Goal: Task Accomplishment & Management: Manage account settings

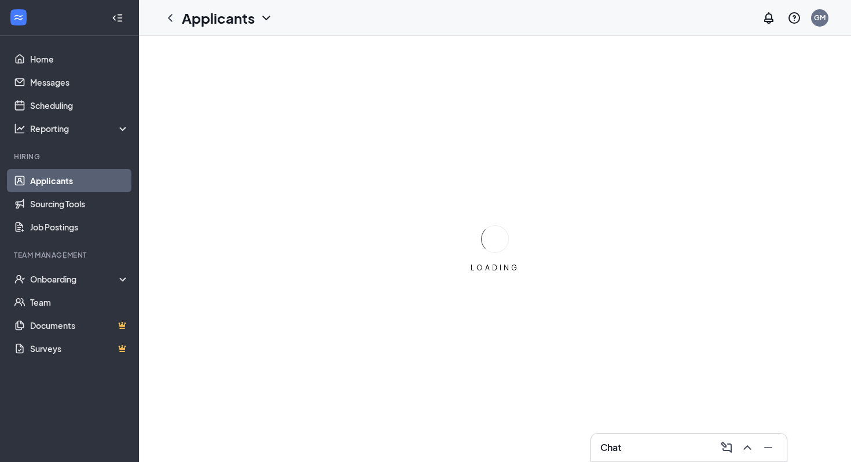
click at [553, 130] on div "LOADING" at bounding box center [495, 249] width 712 height 426
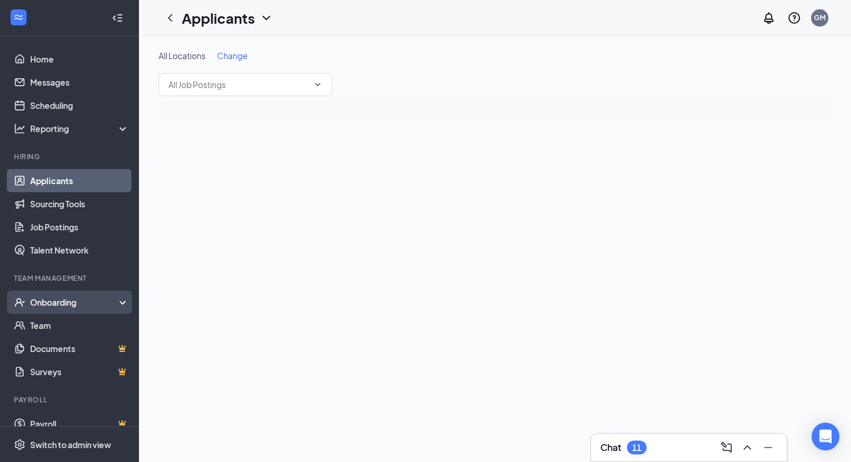
click at [97, 305] on div "Onboarding" at bounding box center [74, 303] width 89 height 12
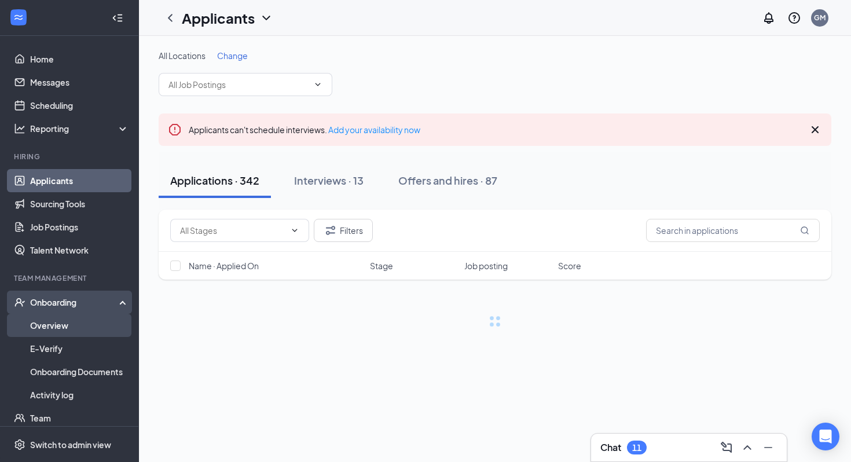
click at [88, 332] on link "Overview" at bounding box center [79, 325] width 99 height 23
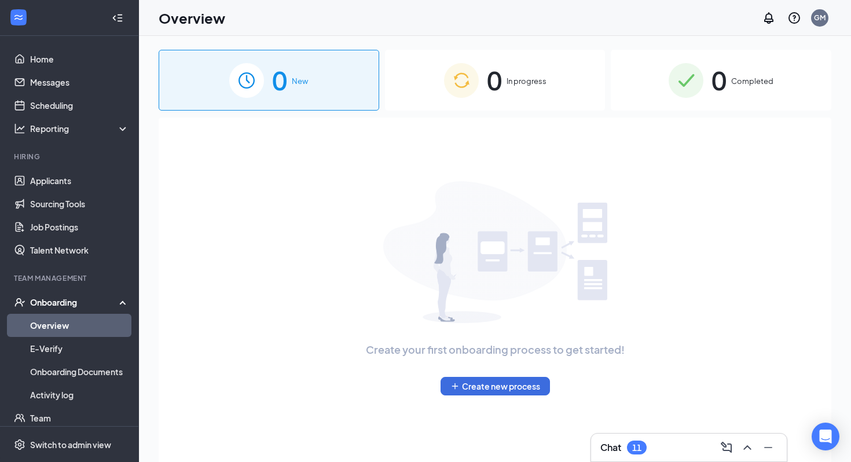
click at [429, 106] on div "0 In progress" at bounding box center [495, 80] width 221 height 61
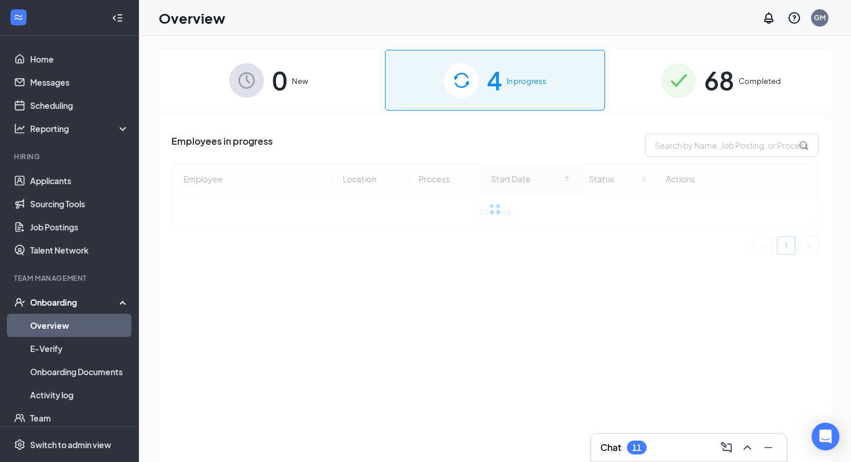
click at [319, 109] on div "0 New" at bounding box center [269, 80] width 221 height 61
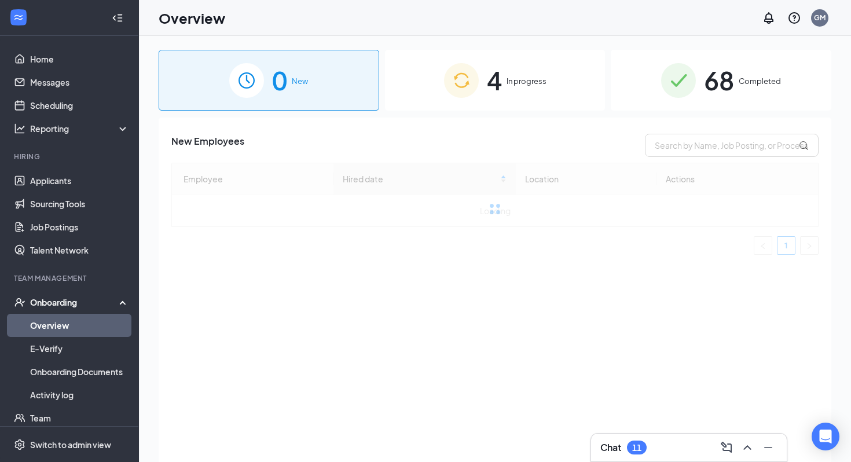
click at [521, 70] on div "4 In progress" at bounding box center [495, 80] width 221 height 61
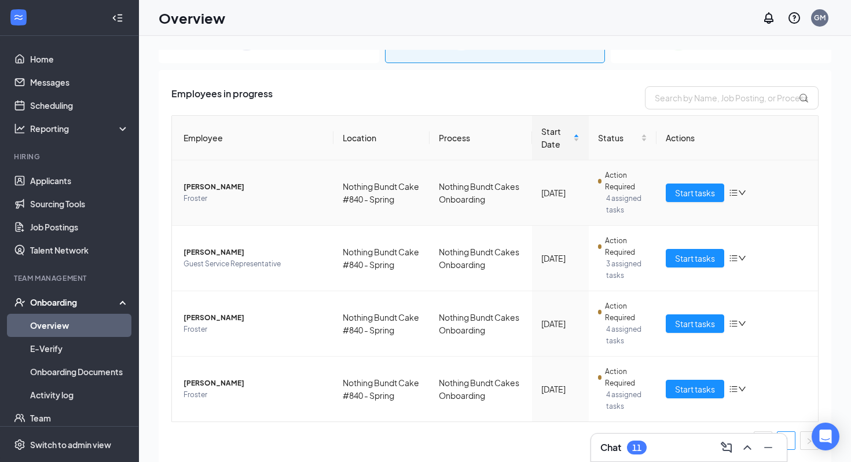
scroll to position [47, 0]
click at [683, 387] on span "Start tasks" at bounding box center [695, 389] width 40 height 13
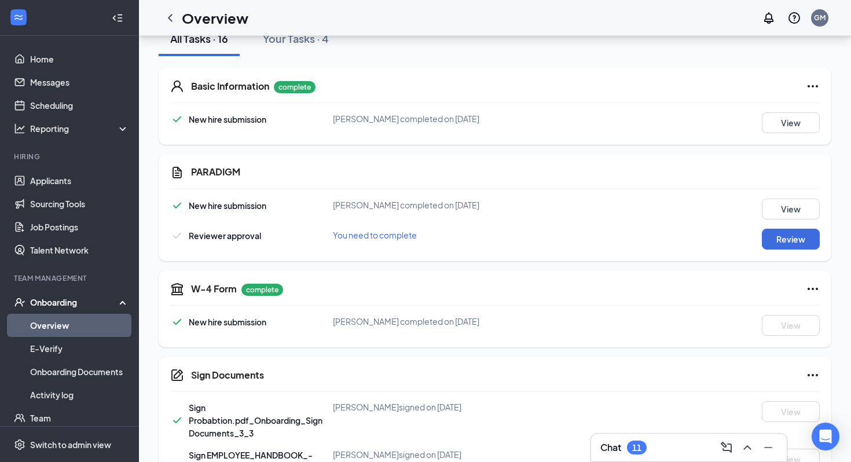
scroll to position [162, 0]
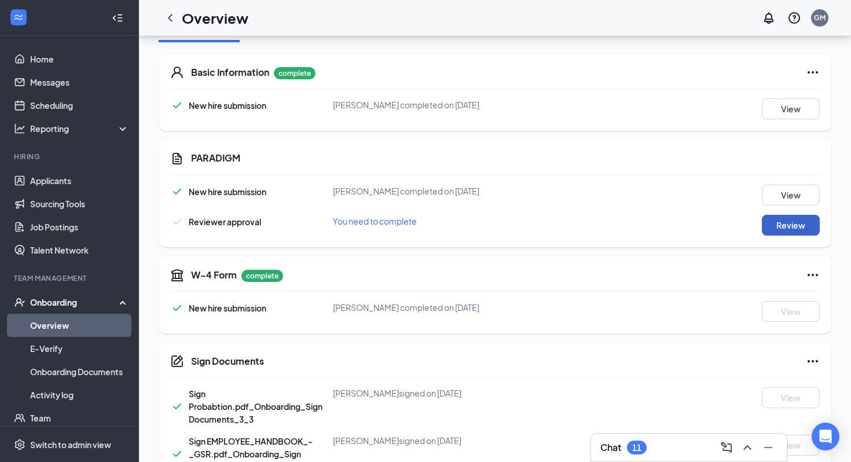
click at [773, 231] on button "Review" at bounding box center [791, 225] width 58 height 21
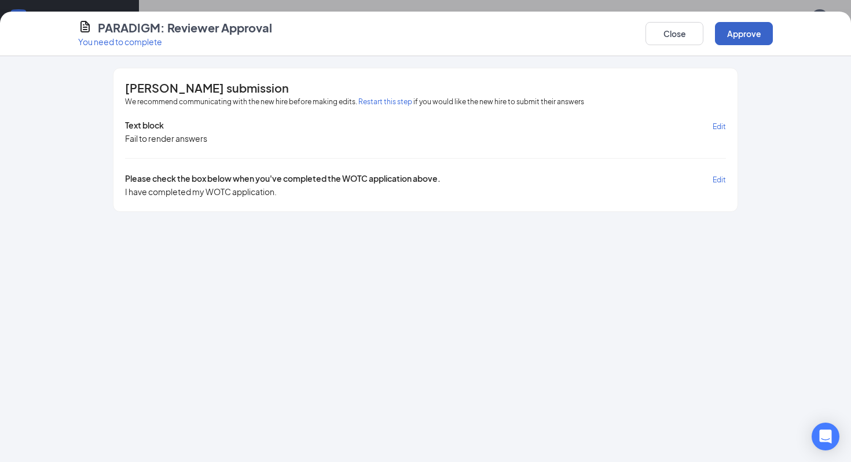
click at [745, 43] on button "Approve" at bounding box center [744, 33] width 58 height 23
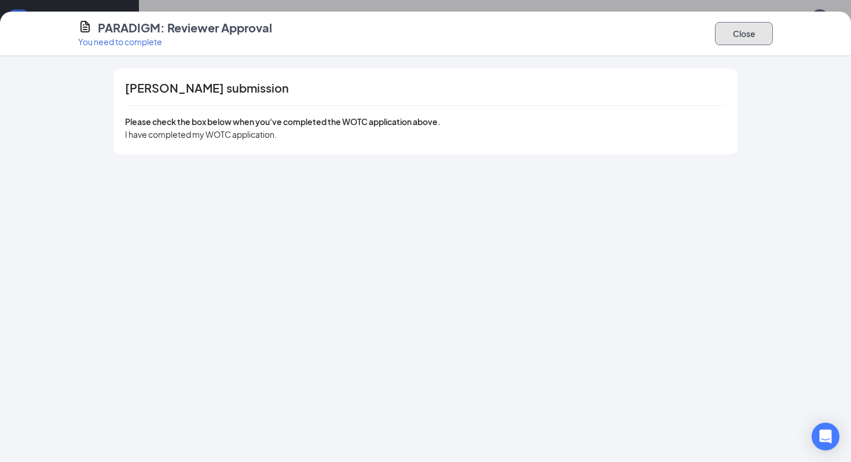
click at [740, 36] on button "Close" at bounding box center [744, 33] width 58 height 23
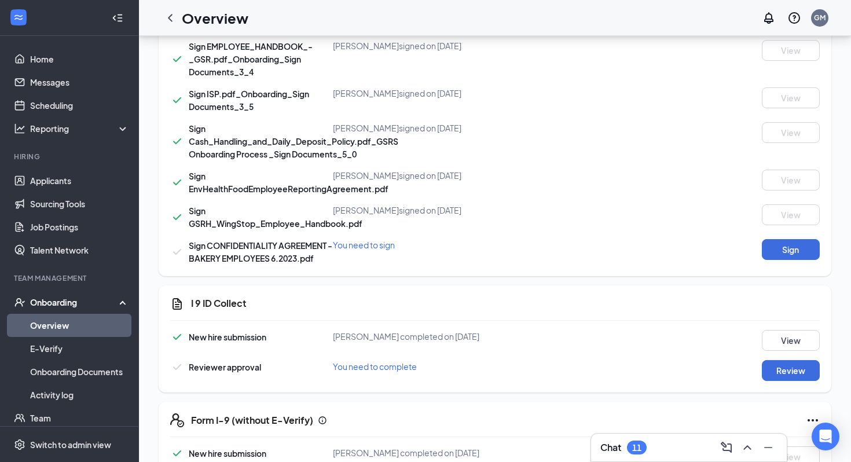
scroll to position [623, 0]
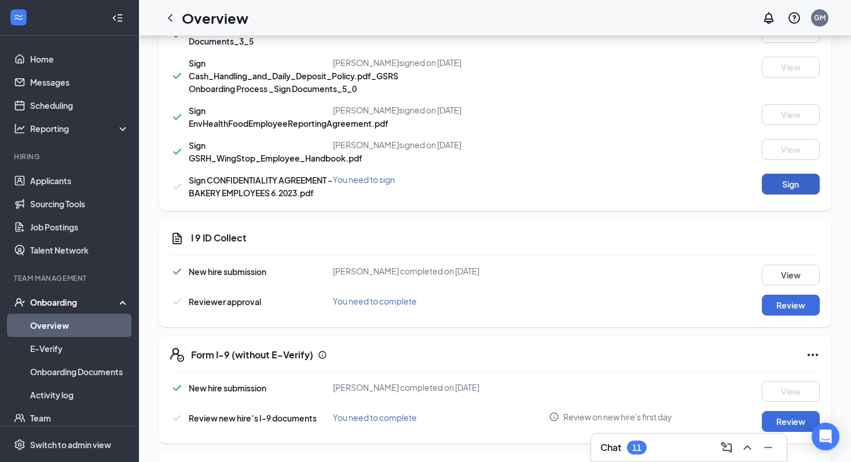
click at [780, 188] on button "Sign" at bounding box center [791, 184] width 58 height 21
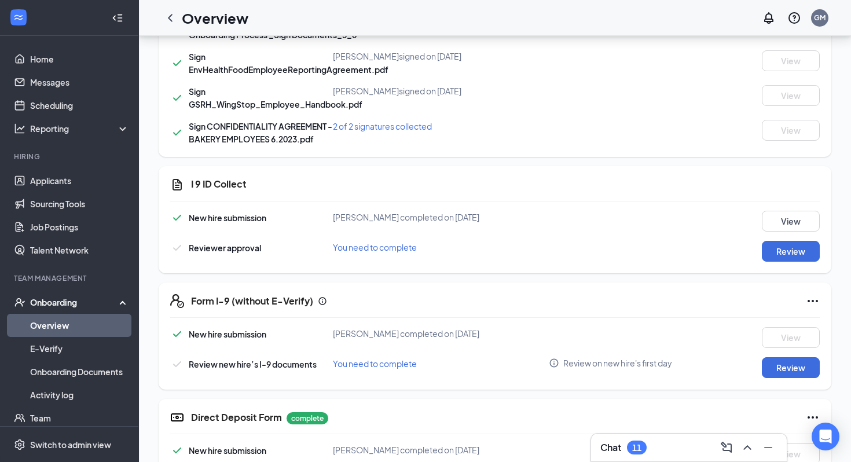
scroll to position [704, 0]
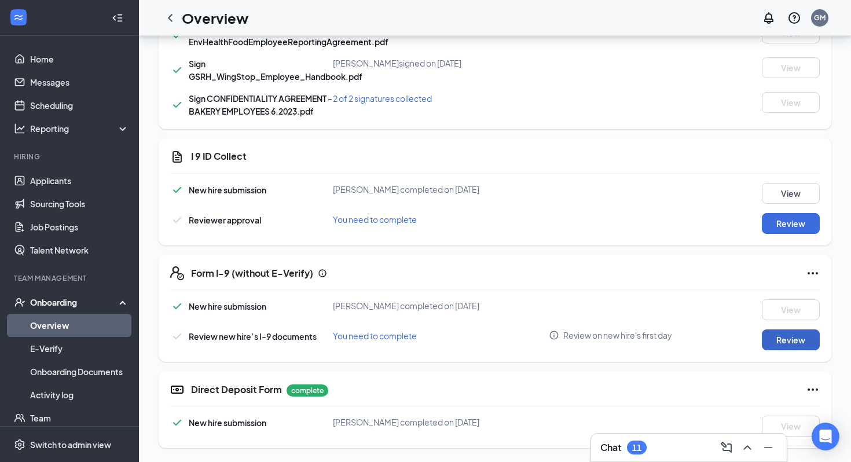
click at [782, 337] on button "Review" at bounding box center [791, 340] width 58 height 21
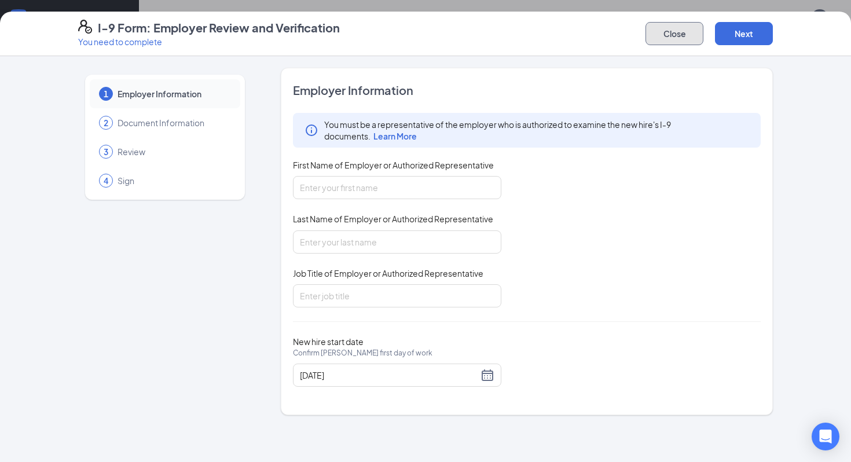
click at [682, 38] on button "Close" at bounding box center [675, 33] width 58 height 23
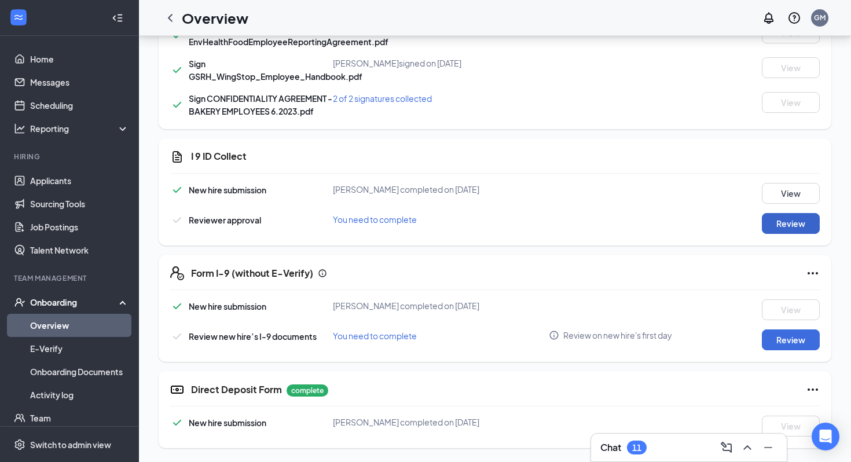
click at [773, 224] on button "Review" at bounding box center [791, 223] width 58 height 21
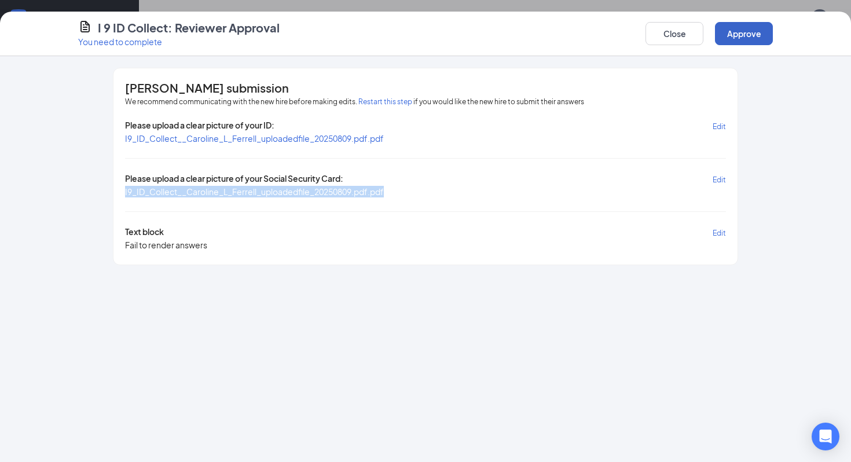
click at [744, 43] on button "Approve" at bounding box center [744, 33] width 58 height 23
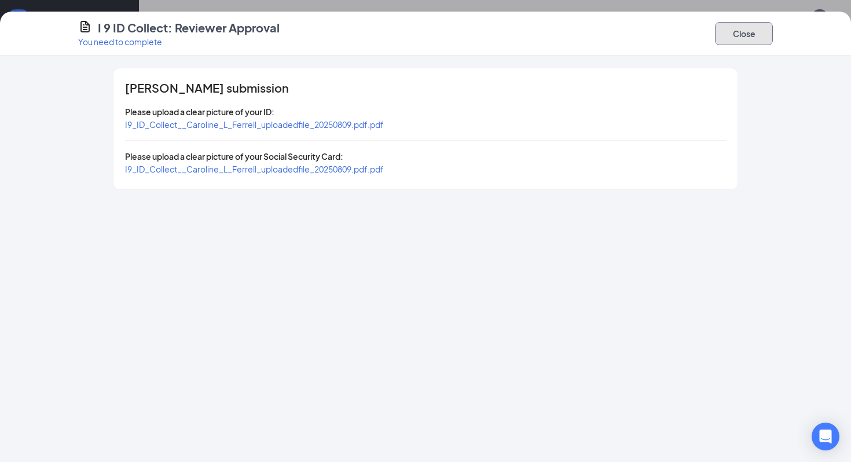
click at [747, 34] on button "Close" at bounding box center [744, 33] width 58 height 23
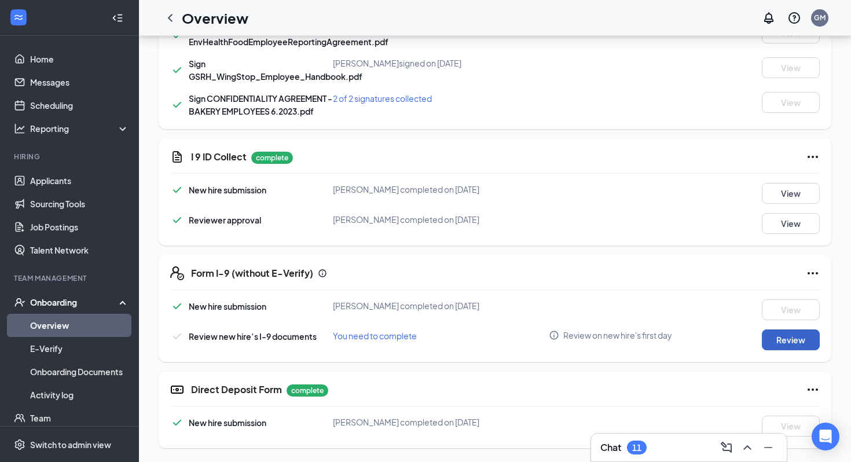
click at [781, 334] on button "Review" at bounding box center [791, 340] width 58 height 21
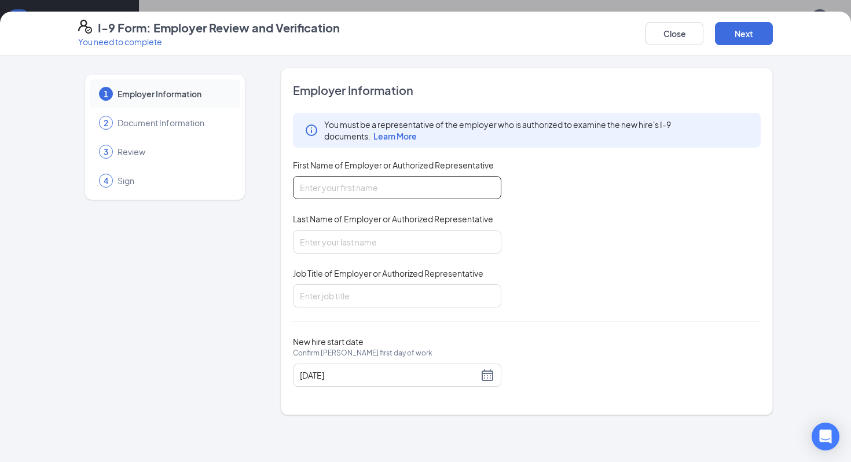
click at [407, 194] on input "First Name of Employer or Authorized Representative" at bounding box center [397, 187] width 209 height 23
type input "[PERSON_NAME]"
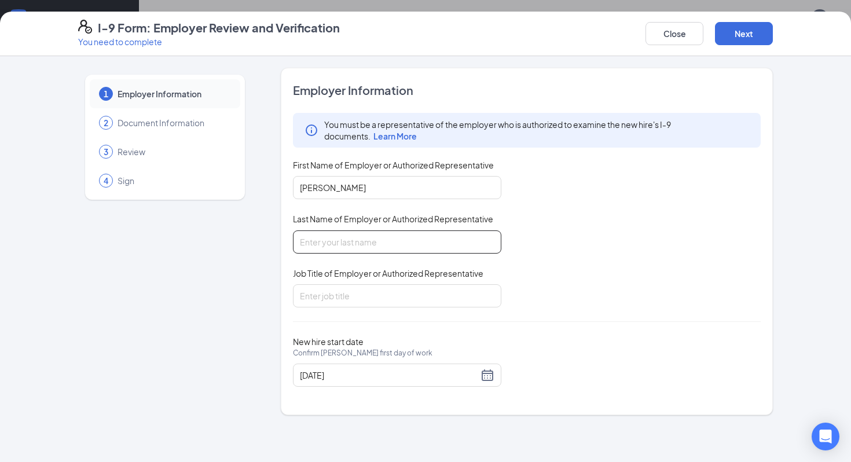
click at [342, 246] on input "Last Name of Employer or Authorized Representative" at bounding box center [397, 242] width 209 height 23
type input "[PERSON_NAME]"
click at [315, 297] on input "Job Title of Employer or Authorized Representative" at bounding box center [397, 295] width 209 height 23
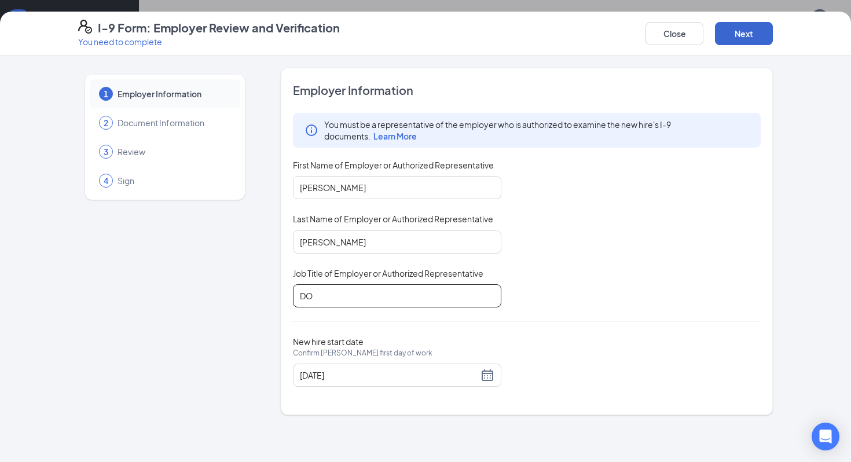
type input "DO"
click at [740, 41] on button "Next" at bounding box center [744, 33] width 58 height 23
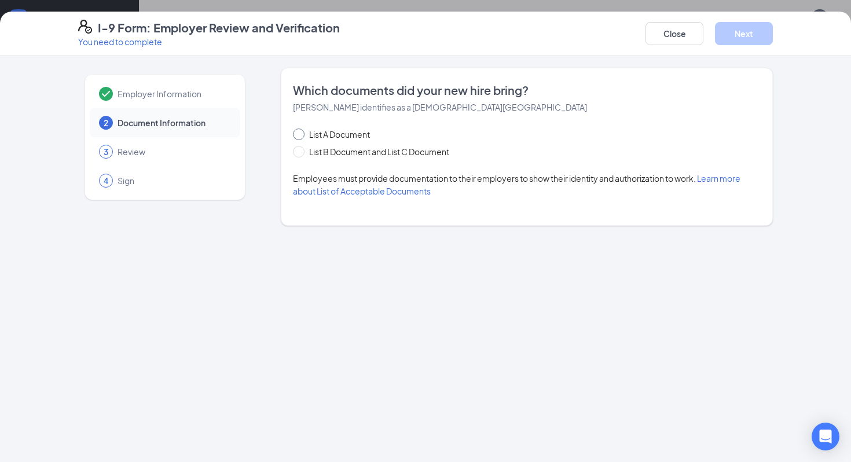
click at [330, 131] on span "List A Document" at bounding box center [340, 134] width 70 height 13
click at [301, 131] on input "List A Document" at bounding box center [297, 133] width 8 height 8
radio input "true"
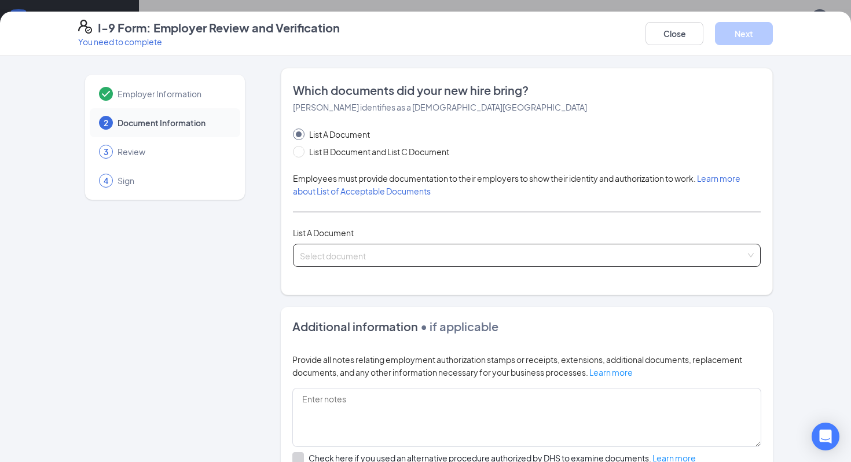
click at [378, 255] on input "search" at bounding box center [523, 252] width 446 height 17
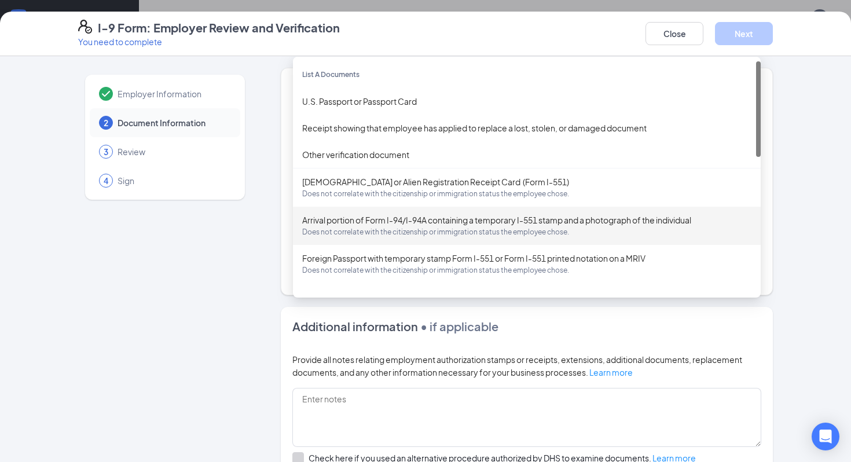
click at [208, 343] on div "Employer Information 2 Document Information 3 Review 4 Sign" at bounding box center [165, 335] width 174 height 535
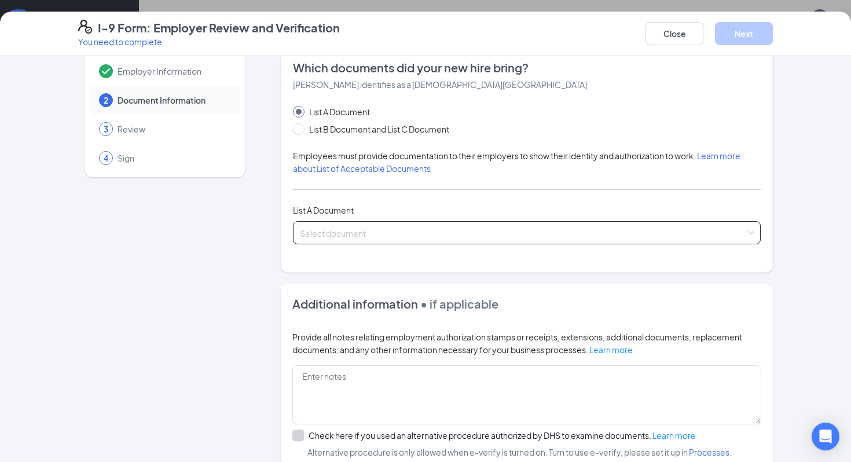
scroll to position [4, 0]
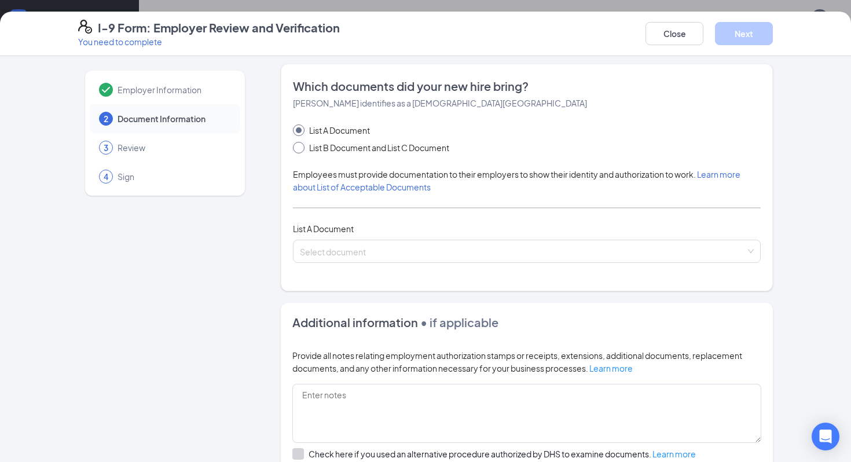
click at [378, 148] on span "List B Document and List C Document" at bounding box center [379, 147] width 149 height 13
click at [301, 148] on input "List B Document and List C Document" at bounding box center [297, 146] width 8 height 8
radio input "true"
radio input "false"
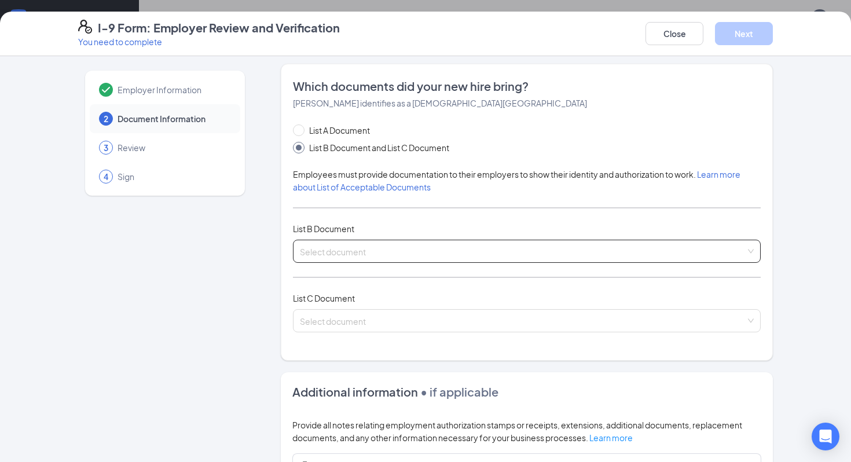
click at [346, 241] on input "search" at bounding box center [523, 248] width 446 height 17
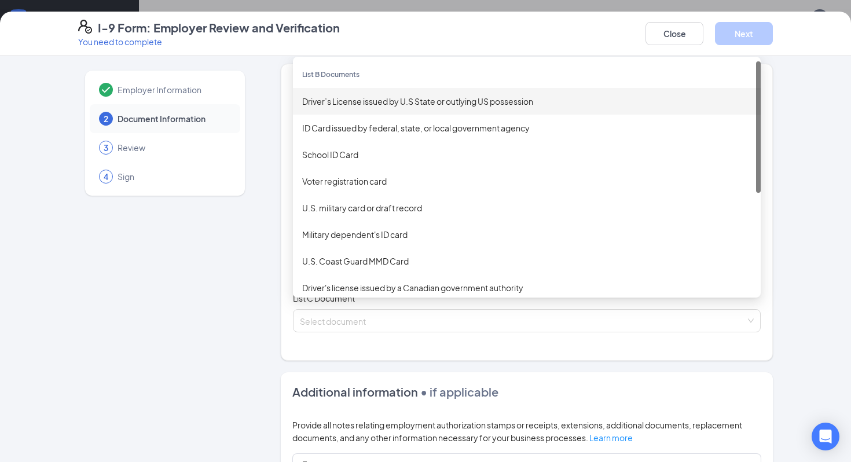
click at [410, 112] on div "Driver’s License issued by U.S State or outlying US possession" at bounding box center [527, 101] width 468 height 27
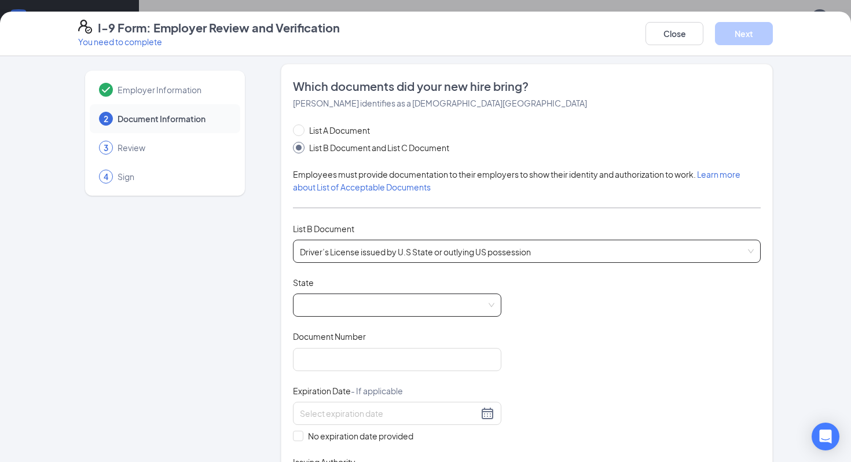
click at [377, 298] on span at bounding box center [397, 305] width 195 height 22
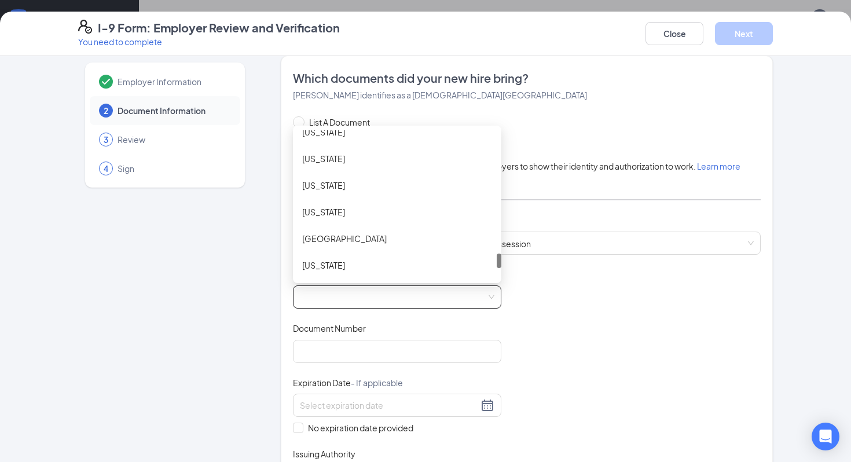
scroll to position [1217, 0]
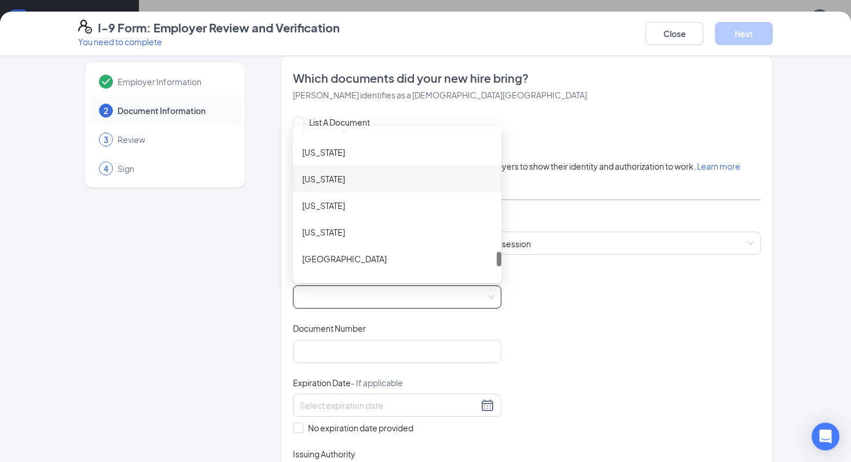
click at [386, 185] on div "[US_STATE]" at bounding box center [397, 179] width 209 height 27
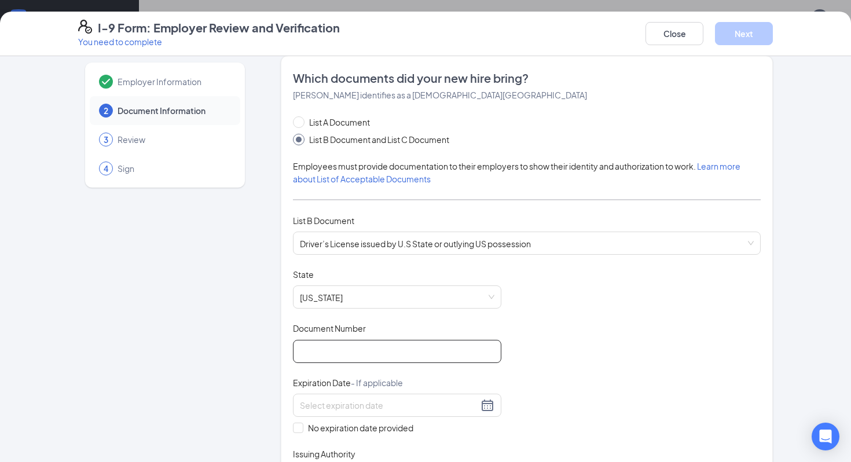
click at [359, 355] on input "Document Number" at bounding box center [397, 351] width 209 height 23
type input "45651996"
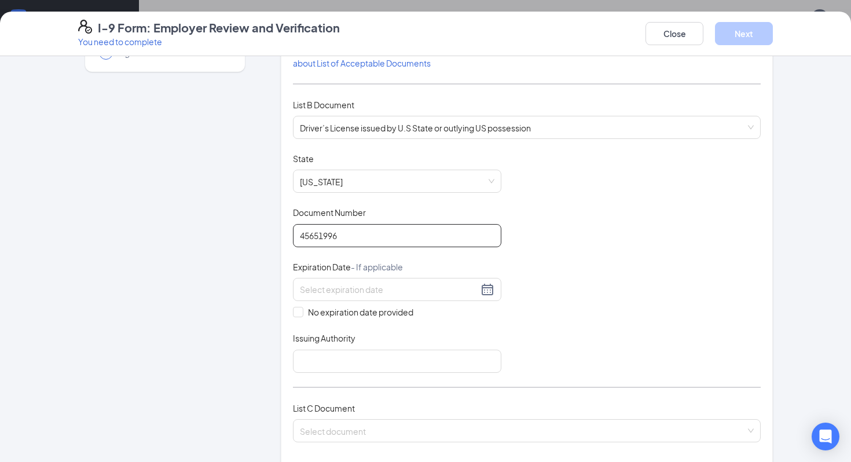
scroll to position [138, 0]
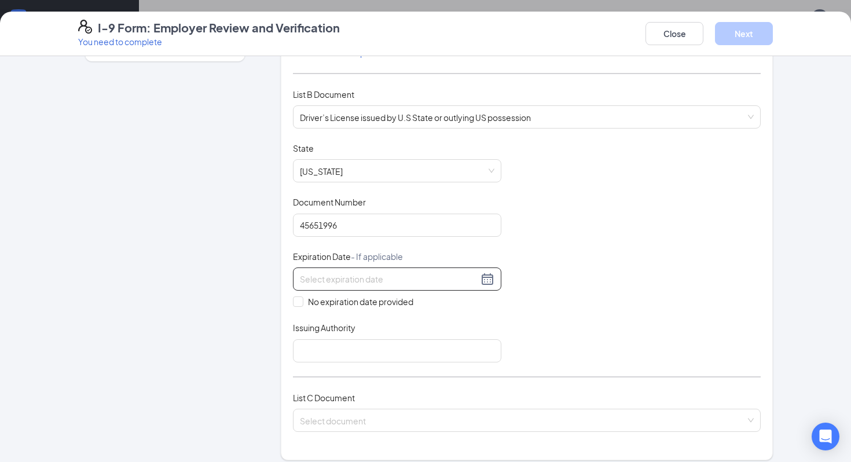
click at [487, 281] on div at bounding box center [397, 279] width 195 height 14
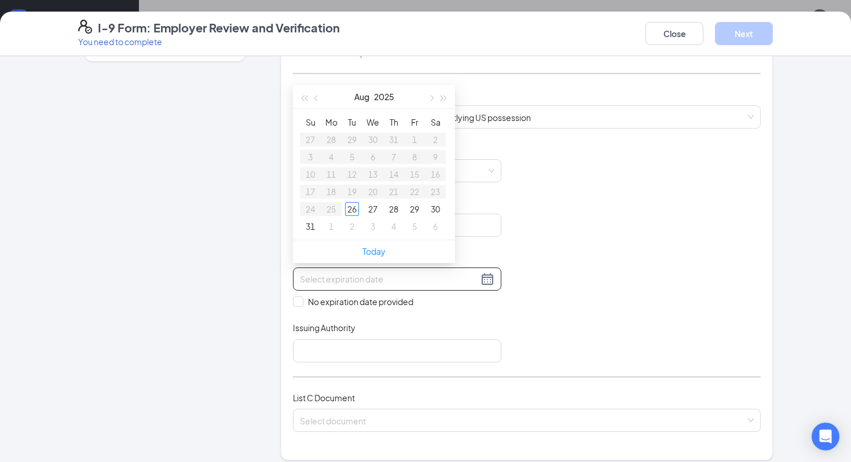
type input "[DATE]"
click at [374, 98] on button "2025" at bounding box center [384, 96] width 20 height 23
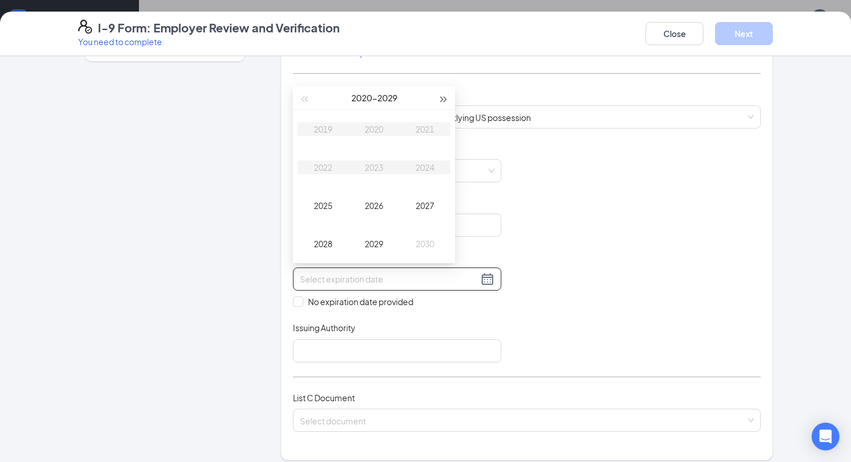
click at [446, 98] on span "button" at bounding box center [444, 100] width 6 height 6
click at [418, 134] on div "2031" at bounding box center [425, 129] width 35 height 14
click at [326, 134] on div "Jan" at bounding box center [323, 129] width 35 height 14
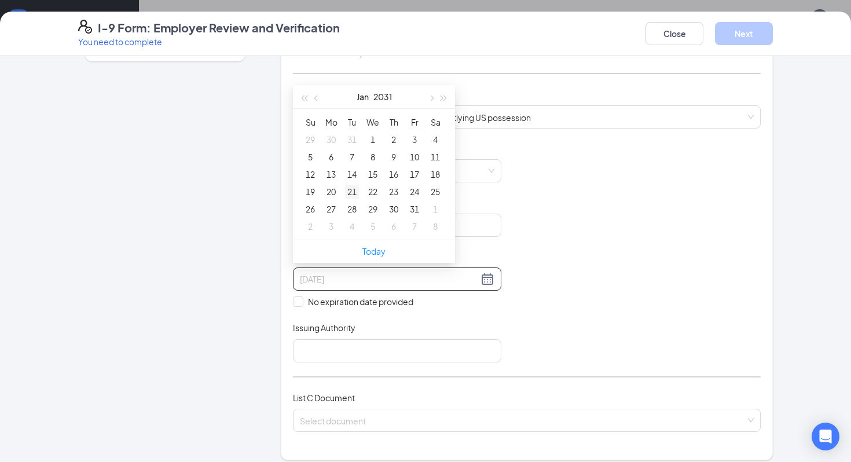
type input "[DATE]"
click at [356, 193] on div "21" at bounding box center [352, 192] width 14 height 14
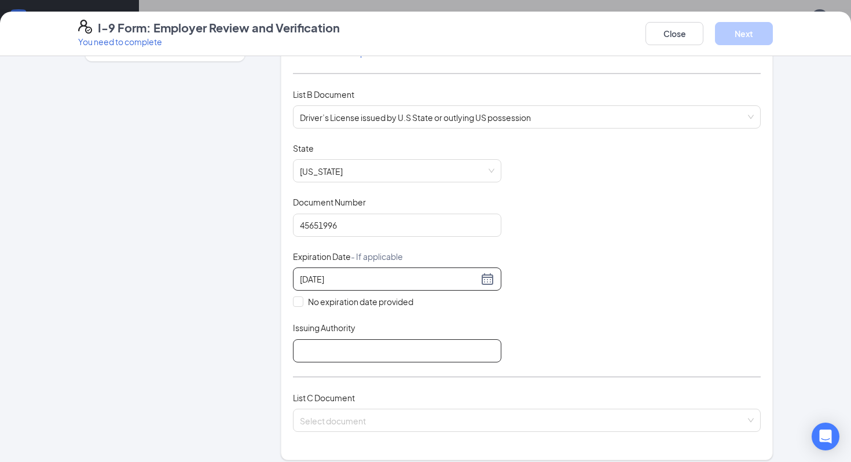
click at [395, 346] on input "Issuing Authority" at bounding box center [397, 350] width 209 height 23
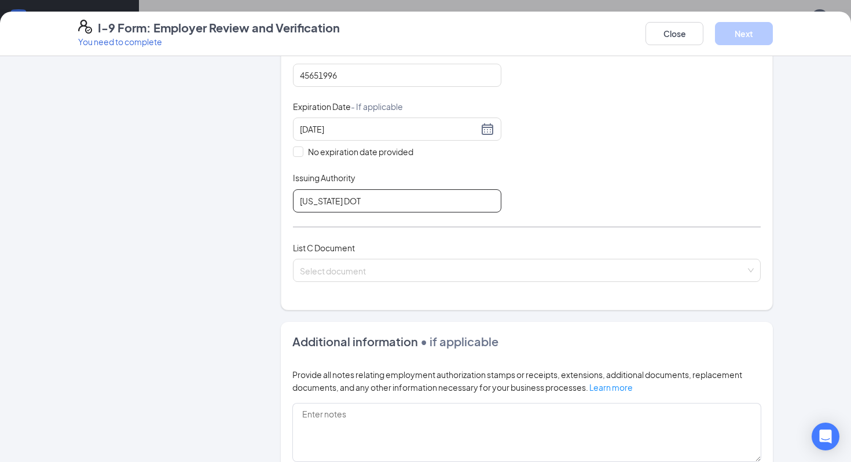
scroll to position [302, 0]
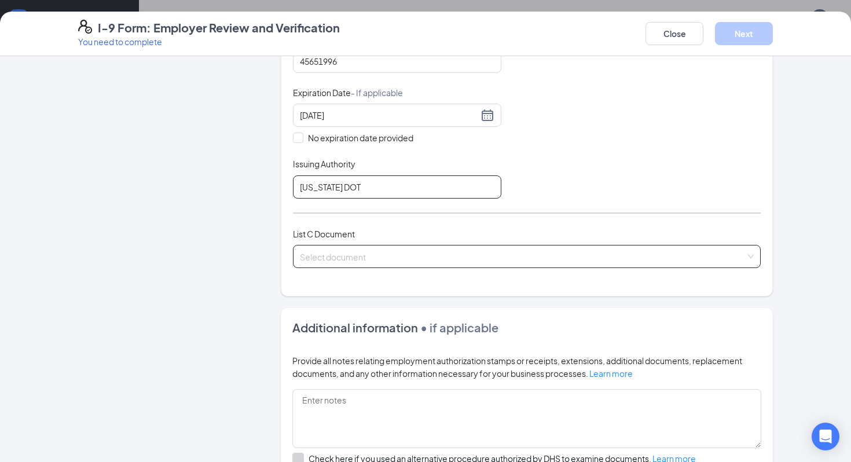
type input "[US_STATE] DOT"
click at [401, 250] on input "search" at bounding box center [523, 254] width 446 height 17
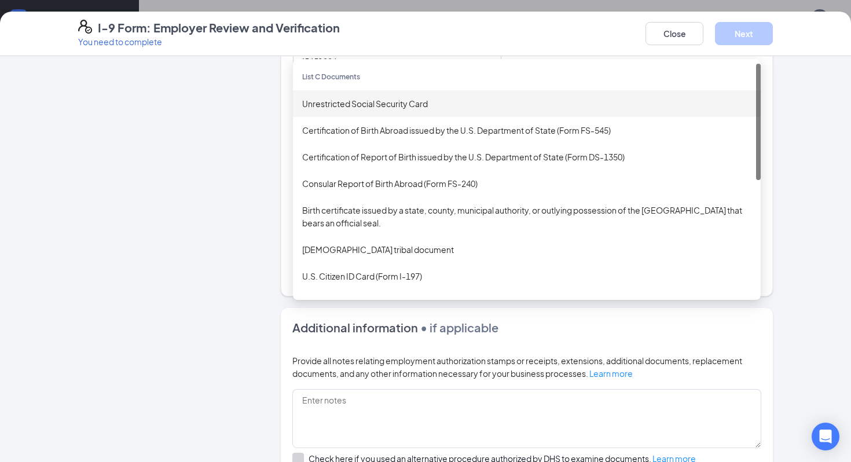
click at [407, 111] on div "Unrestricted Social Security Card" at bounding box center [527, 103] width 468 height 27
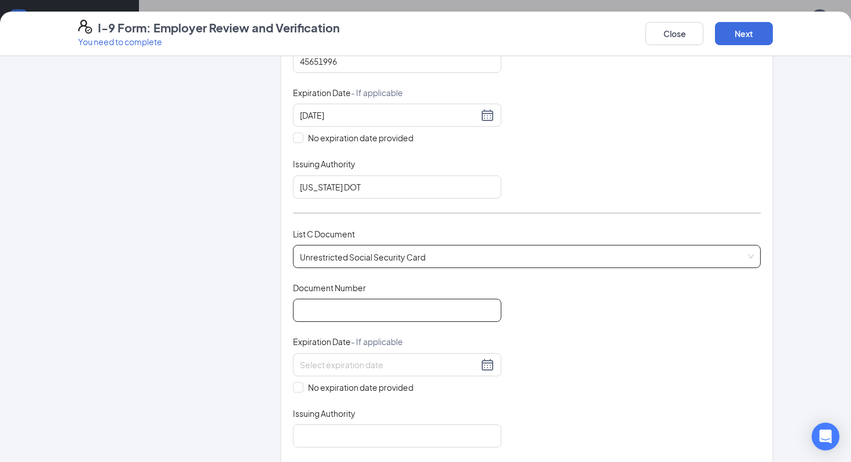
click at [397, 306] on input "Document Number" at bounding box center [397, 310] width 209 height 23
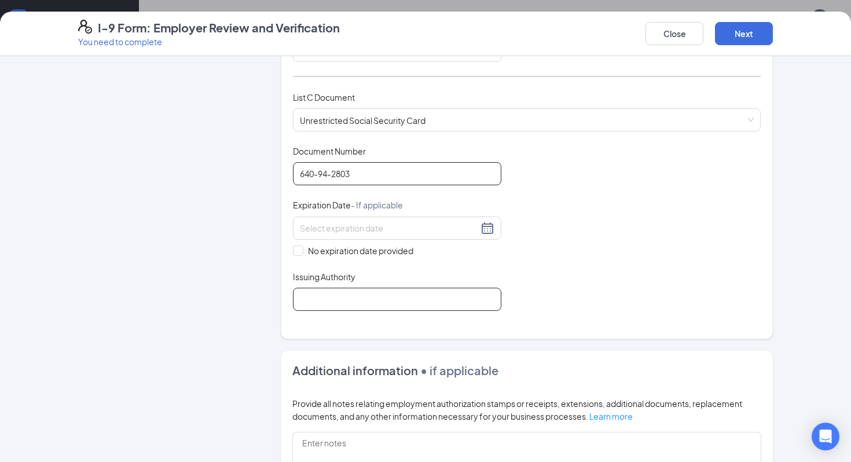
scroll to position [467, 0]
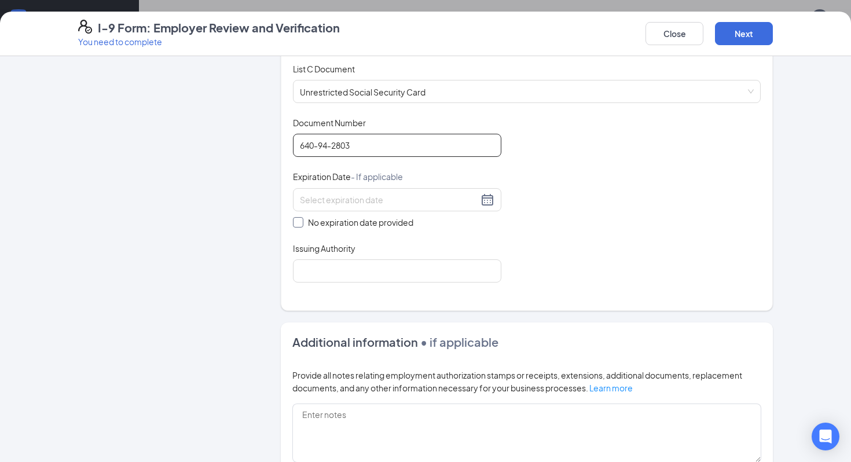
type input "640-94-2803"
click at [401, 221] on span "No expiration date provided" at bounding box center [360, 222] width 115 height 13
click at [301, 221] on input "No expiration date provided" at bounding box center [297, 221] width 8 height 8
checkbox input "true"
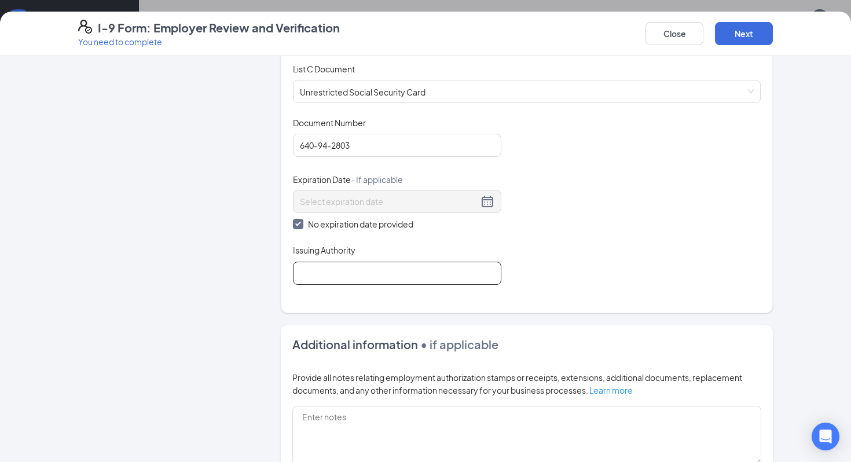
click at [387, 268] on input "Issuing Authority" at bounding box center [397, 273] width 209 height 23
type input "U.S Government"
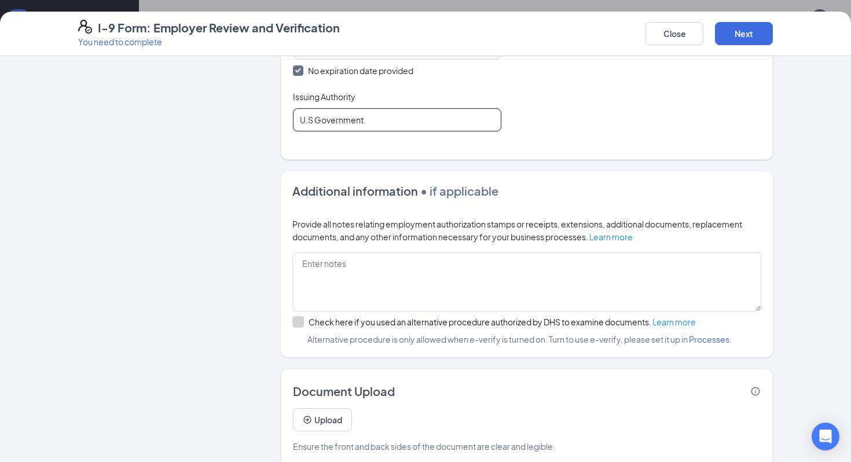
scroll to position [634, 0]
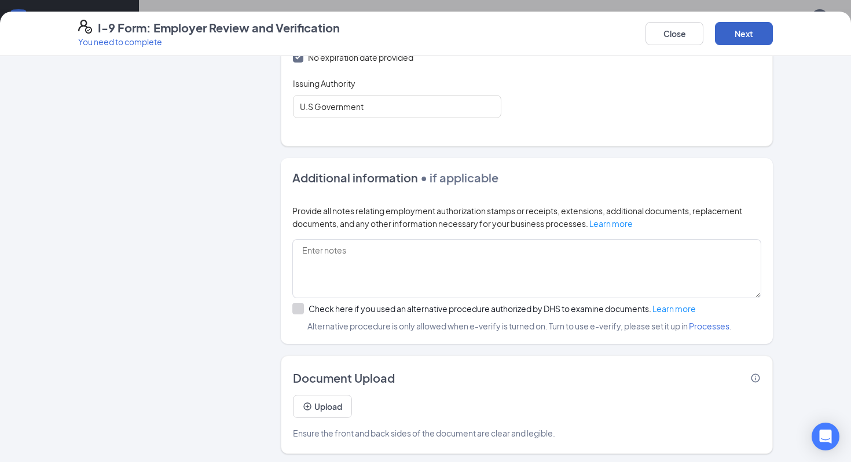
click at [748, 32] on button "Next" at bounding box center [744, 33] width 58 height 23
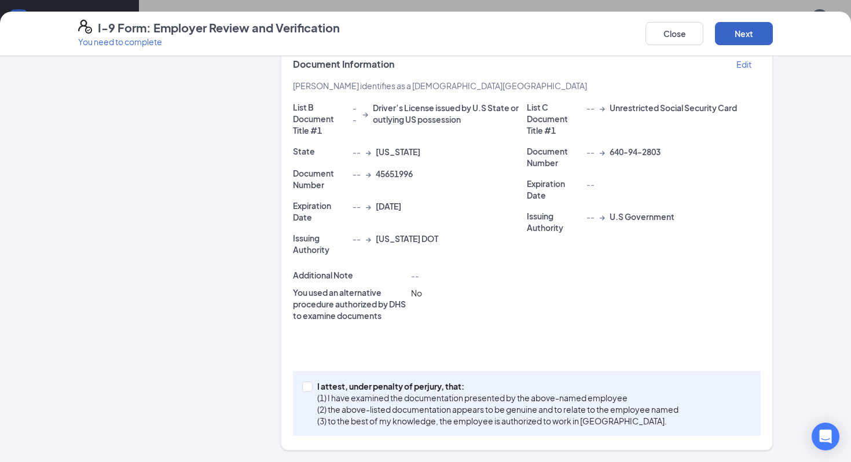
scroll to position [215, 0]
click at [411, 391] on p "I attest, under penalty of perjury, that:" at bounding box center [497, 387] width 361 height 12
click at [310, 390] on input "I attest, under penalty of [PERSON_NAME], that: (1) I have examined the documen…" at bounding box center [306, 386] width 8 height 8
checkbox input "true"
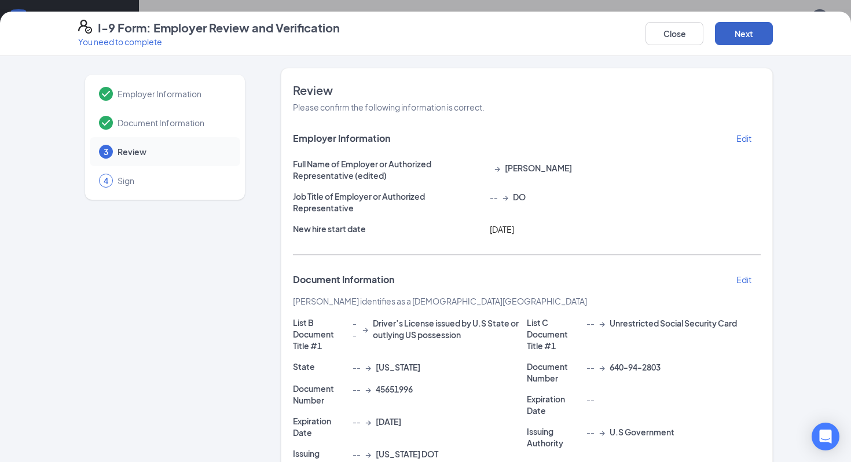
click at [754, 27] on button "Next" at bounding box center [744, 33] width 58 height 23
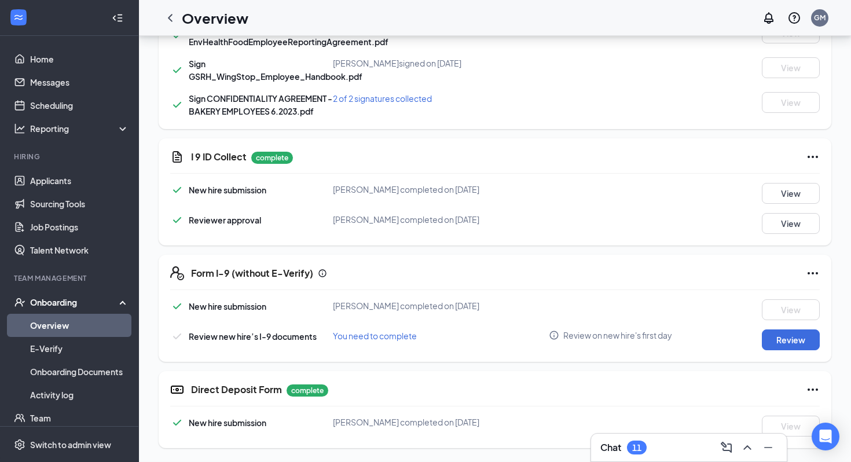
click at [741, 36] on div "I-9 Form: Employer Review and Verification You need to complete Close Employer …" at bounding box center [425, 231] width 851 height 462
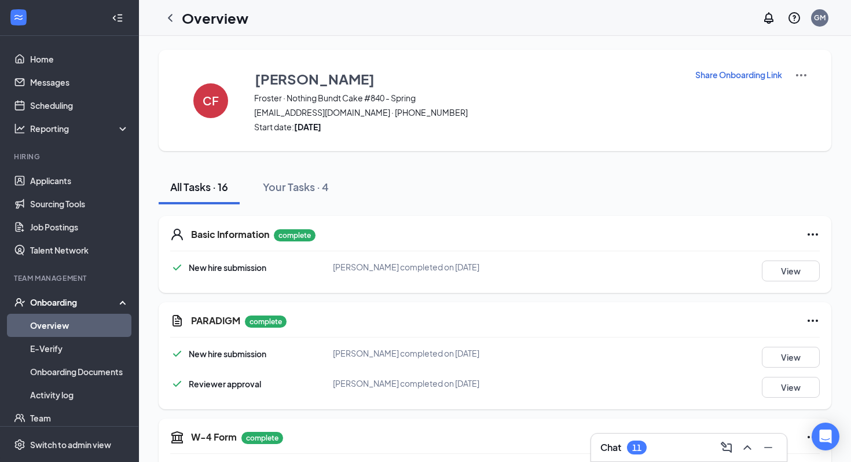
click at [220, 19] on h1 "Overview" at bounding box center [215, 18] width 67 height 20
click at [167, 20] on icon "ChevronLeft" at bounding box center [170, 18] width 14 height 14
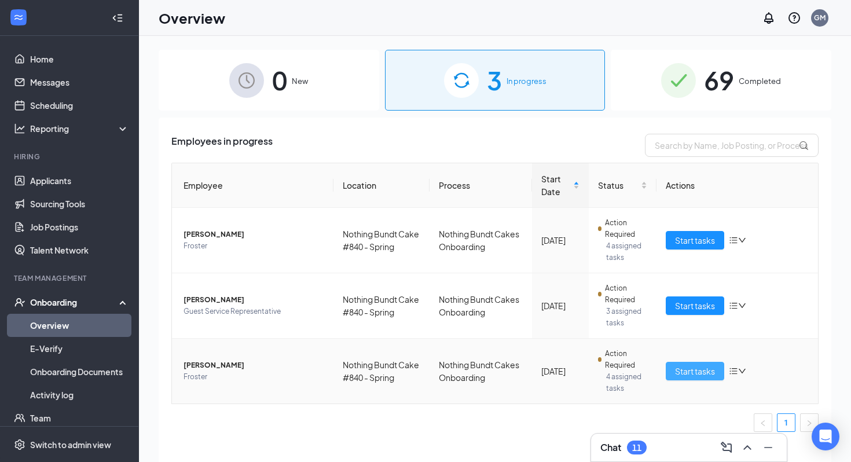
click at [692, 370] on span "Start tasks" at bounding box center [695, 371] width 40 height 13
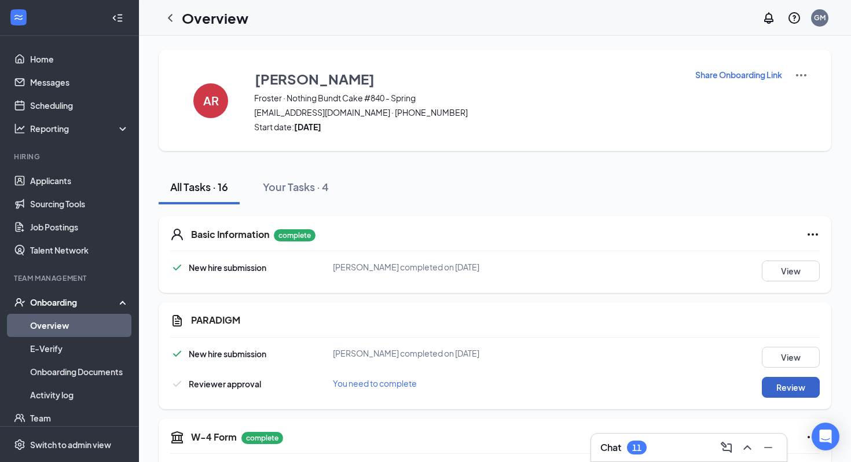
click at [809, 394] on button "Review" at bounding box center [791, 387] width 58 height 21
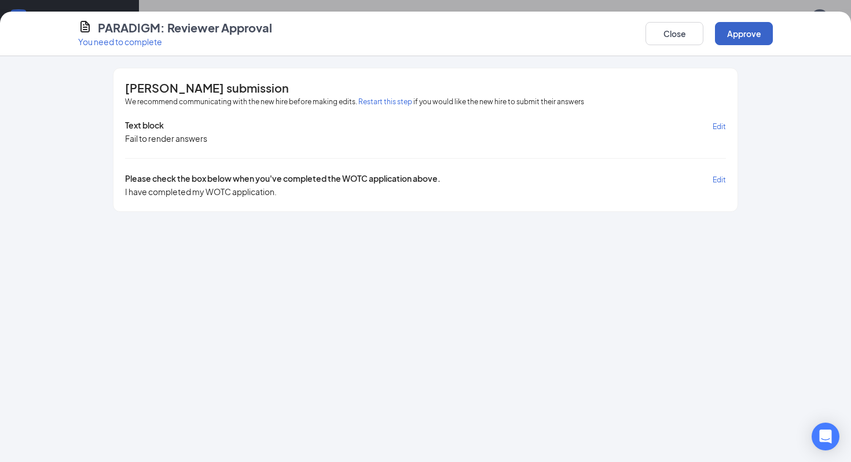
click at [737, 39] on button "Approve" at bounding box center [744, 33] width 58 height 23
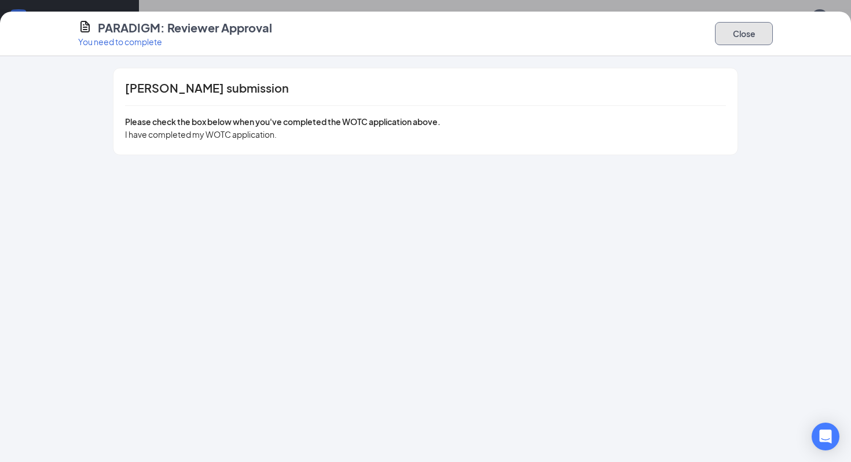
click at [730, 38] on button "Close" at bounding box center [744, 33] width 58 height 23
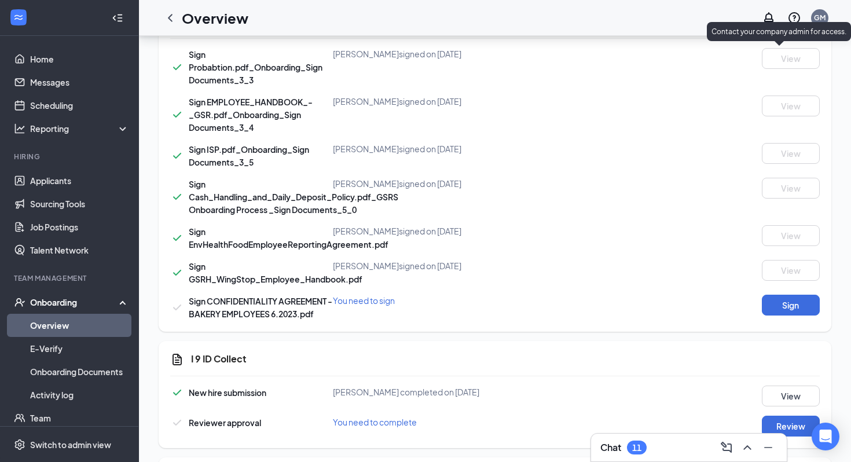
scroll to position [532, 0]
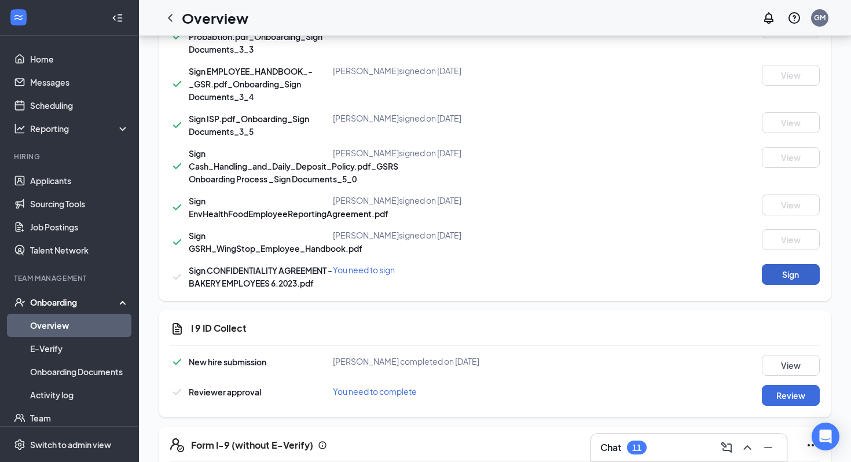
click at [789, 272] on button "Sign" at bounding box center [791, 274] width 58 height 21
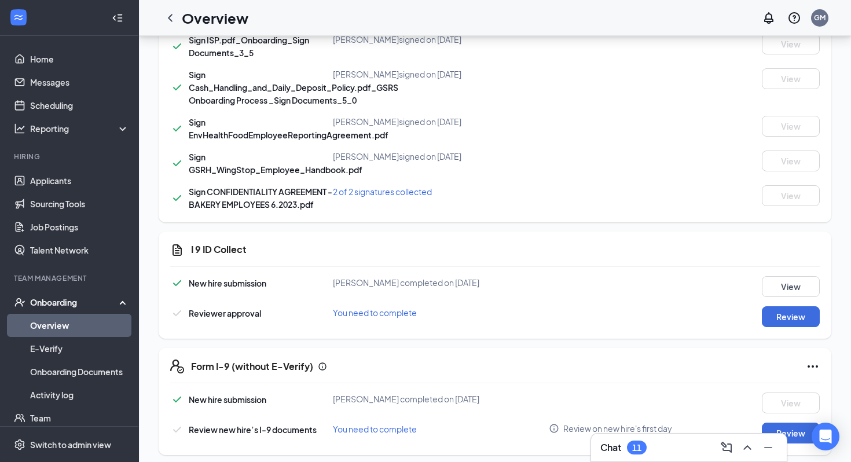
scroll to position [704, 0]
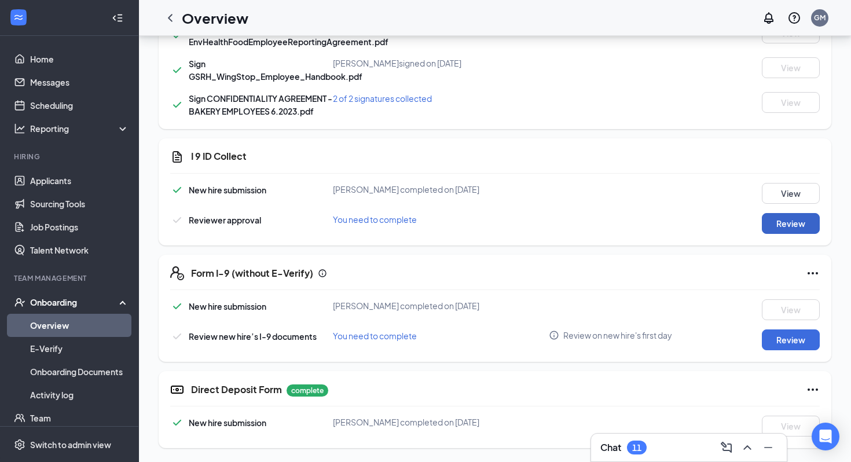
click at [788, 224] on button "Review" at bounding box center [791, 223] width 58 height 21
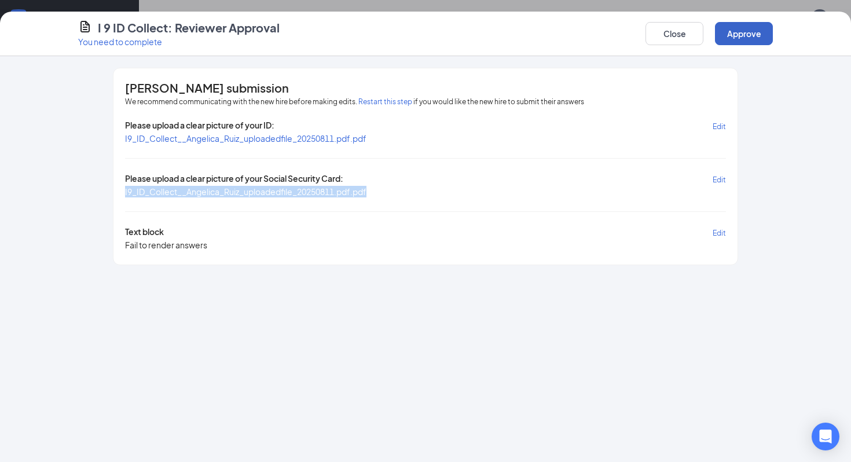
click at [744, 31] on button "Approve" at bounding box center [744, 33] width 58 height 23
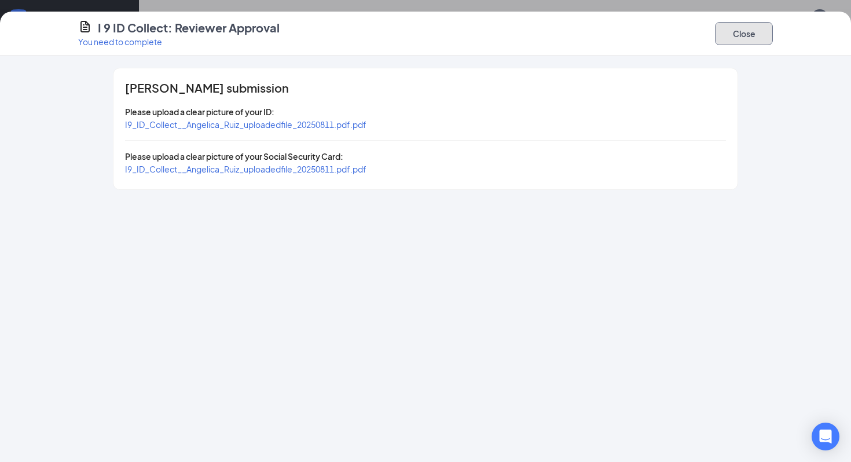
click at [744, 31] on button "Close" at bounding box center [744, 33] width 58 height 23
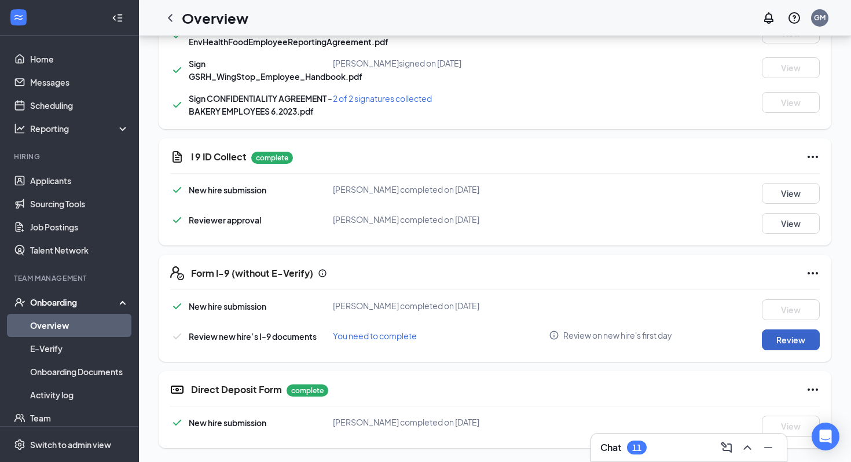
click at [787, 334] on button "Review" at bounding box center [791, 340] width 58 height 21
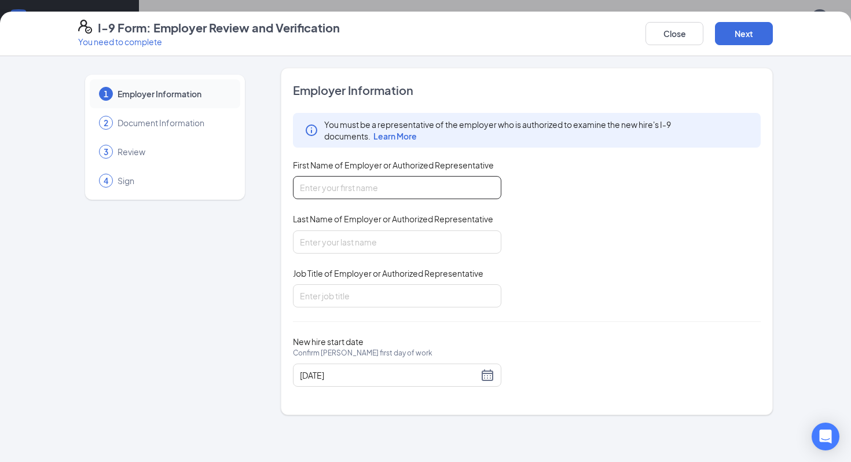
click at [398, 188] on input "First Name of Employer or Authorized Representative" at bounding box center [397, 187] width 209 height 23
type input "[PERSON_NAME]"
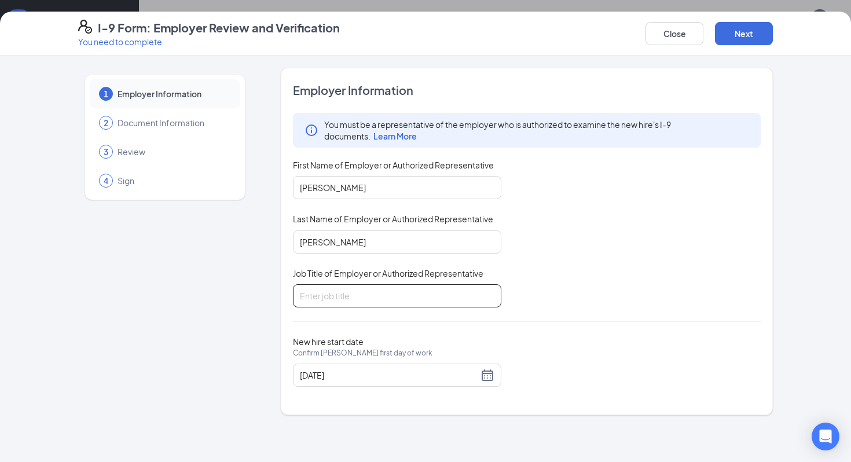
click at [387, 295] on input "Job Title of Employer or Authorized Representative" at bounding box center [397, 295] width 209 height 23
type input "DO"
click at [718, 37] on button "Next" at bounding box center [744, 33] width 58 height 23
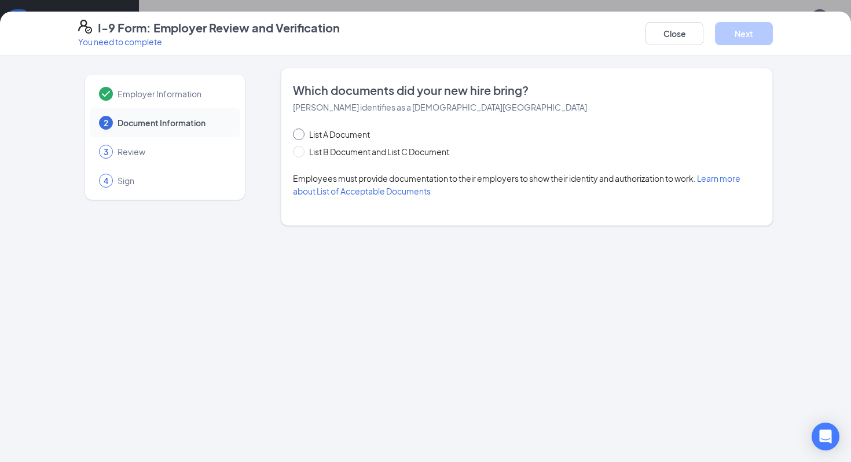
click at [335, 130] on span "List A Document" at bounding box center [340, 134] width 70 height 13
click at [301, 130] on input "List A Document" at bounding box center [297, 133] width 8 height 8
radio input "true"
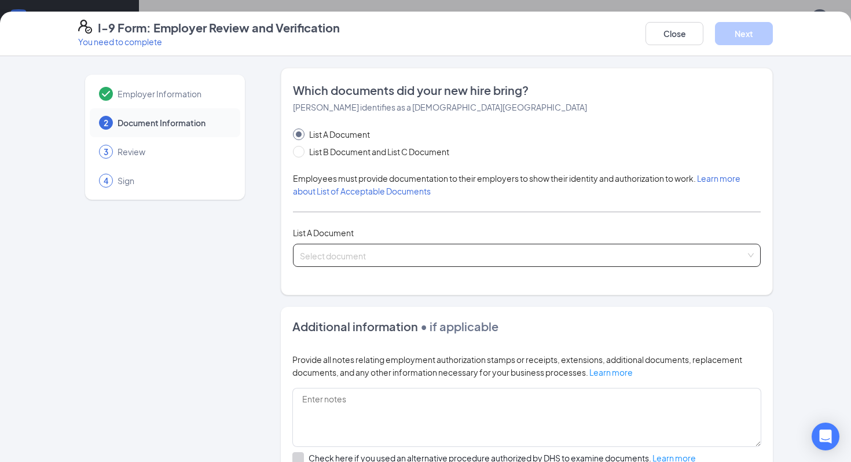
click at [394, 244] on input "search" at bounding box center [523, 252] width 446 height 17
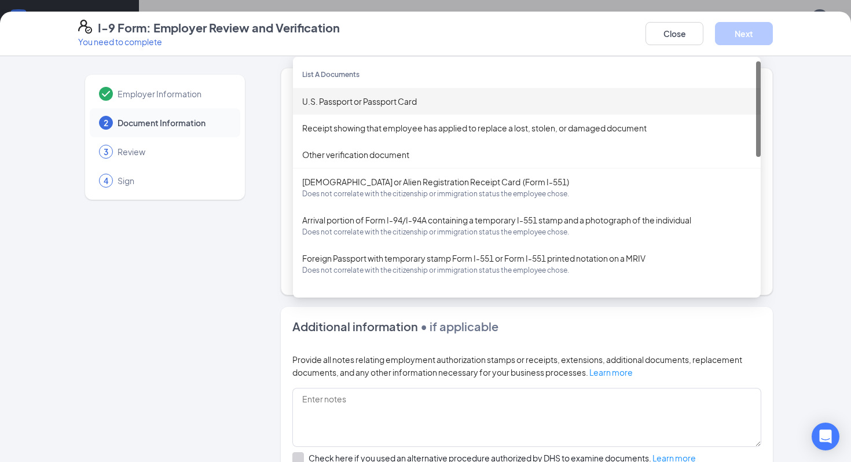
click at [423, 92] on div "U.S. Passport or Passport Card" at bounding box center [527, 101] width 468 height 27
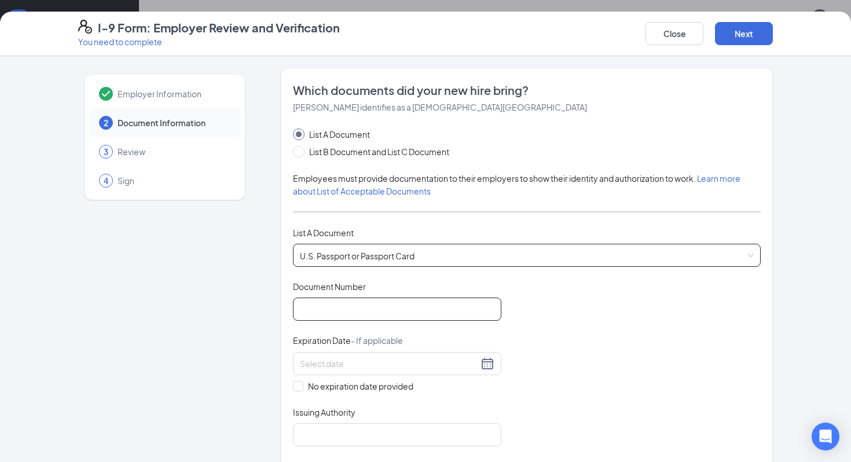
click at [329, 319] on input "Document Number" at bounding box center [397, 309] width 209 height 23
type input "A32973077"
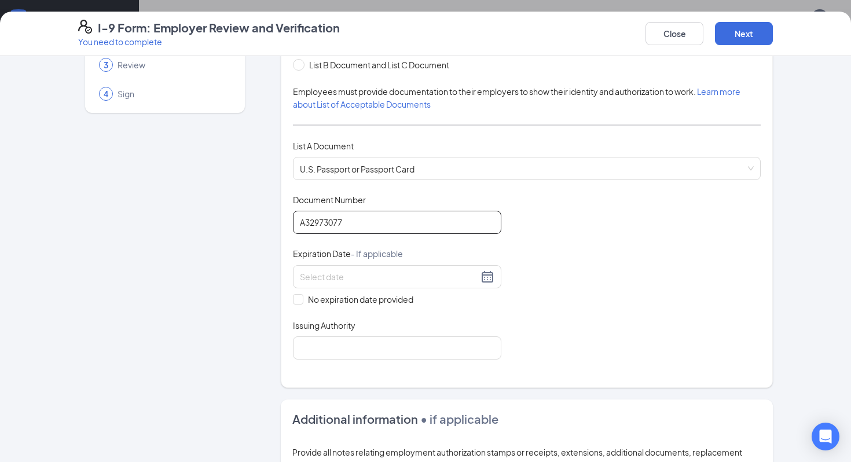
scroll to position [100, 0]
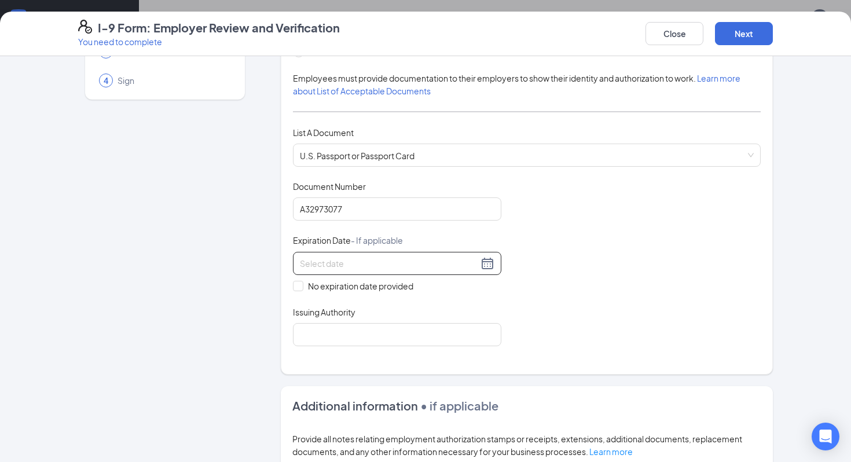
click at [489, 258] on div at bounding box center [397, 264] width 195 height 14
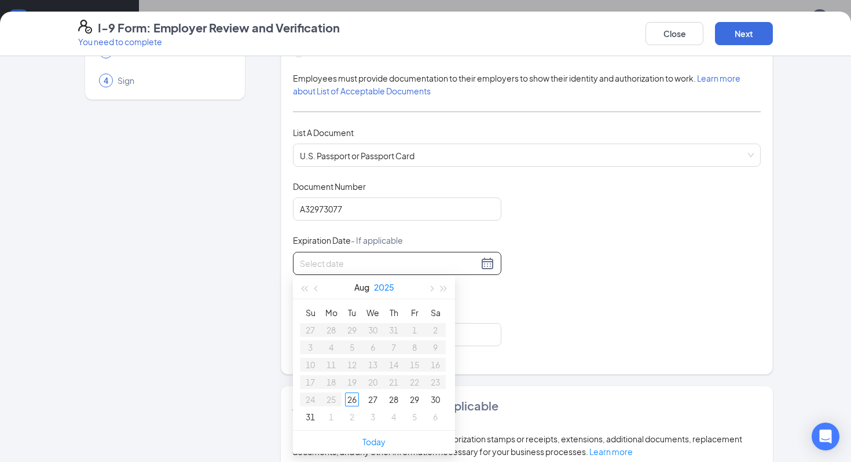
click at [388, 283] on button "2025" at bounding box center [384, 287] width 20 height 23
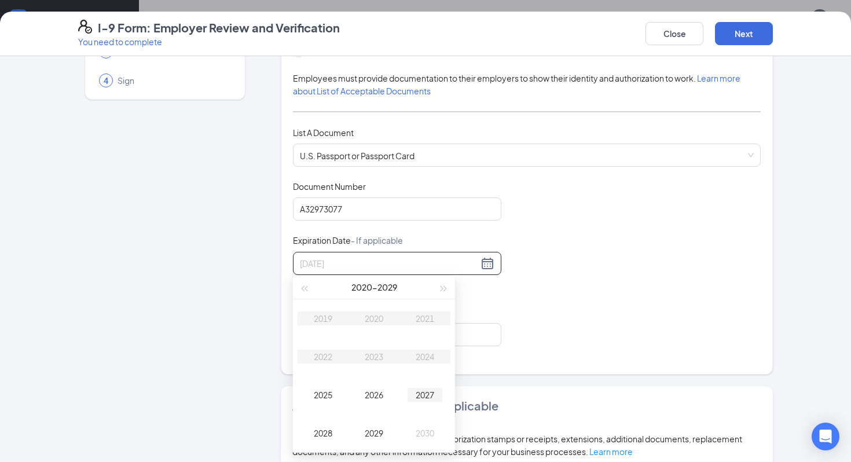
type input "[DATE]"
click at [441, 286] on span "button" at bounding box center [444, 289] width 6 height 6
click at [421, 352] on div "2034" at bounding box center [425, 357] width 35 height 14
type input "[DATE]"
click at [427, 328] on td "Mar" at bounding box center [425, 318] width 51 height 38
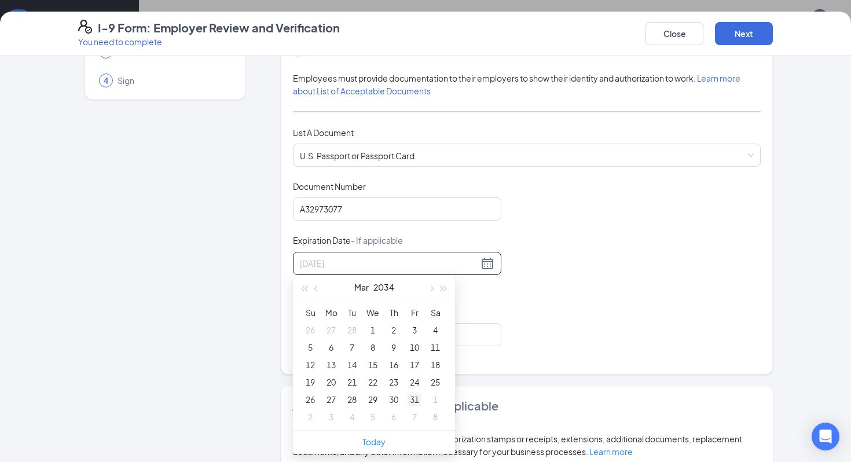
type input "[DATE]"
click at [417, 400] on div "31" at bounding box center [415, 400] width 14 height 14
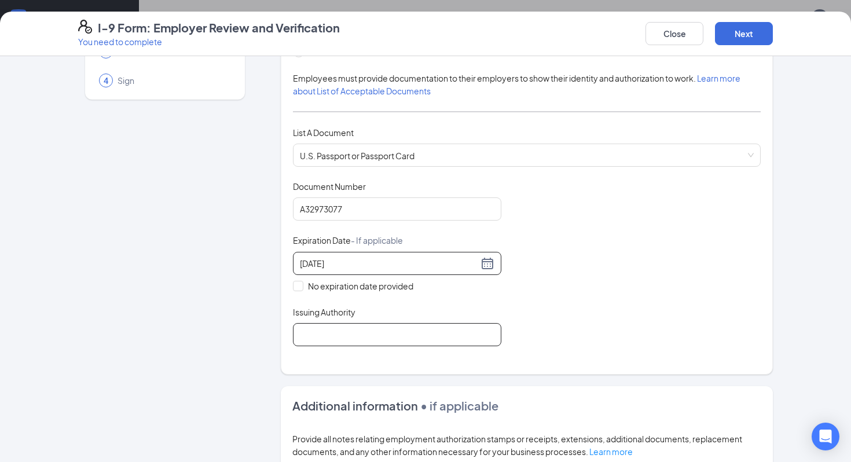
click at [400, 334] on input "Issuing Authority" at bounding box center [397, 334] width 209 height 23
type input "United States Government"
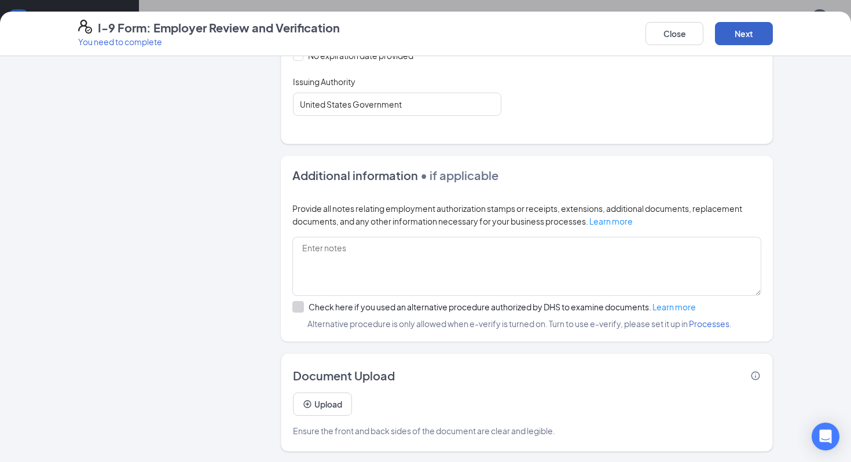
click at [759, 34] on button "Next" at bounding box center [744, 33] width 58 height 23
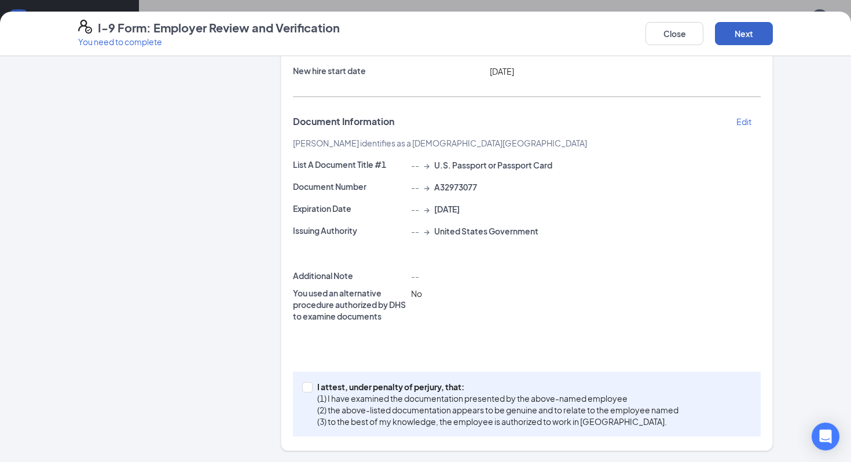
click at [759, 34] on button "Next" at bounding box center [744, 33] width 58 height 23
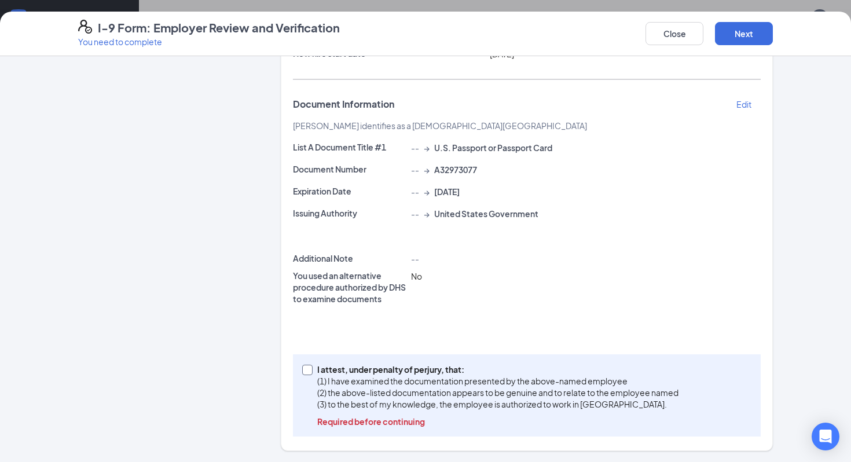
click at [452, 414] on span "I attest, under penalty of [PERSON_NAME], that: (1) I have examined the documen…" at bounding box center [497, 396] width 361 height 64
click at [310, 373] on input "I attest, under penalty of [PERSON_NAME], that: (1) I have examined the documen…" at bounding box center [306, 369] width 8 height 8
checkbox input "true"
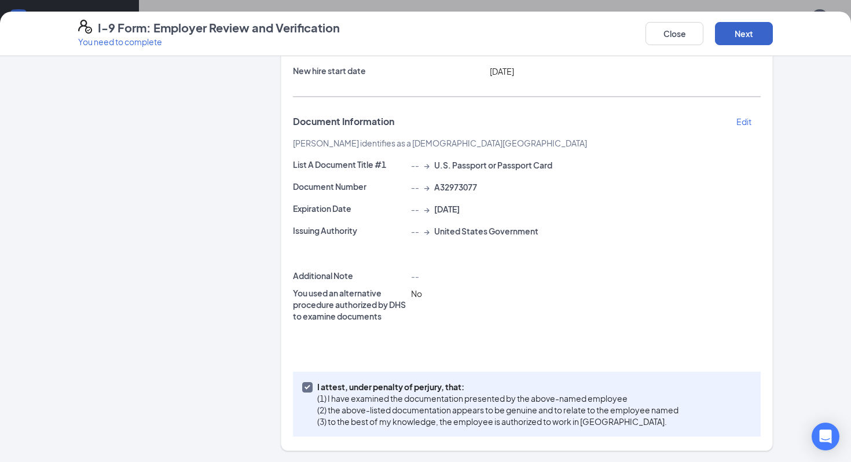
click at [758, 42] on button "Next" at bounding box center [744, 33] width 58 height 23
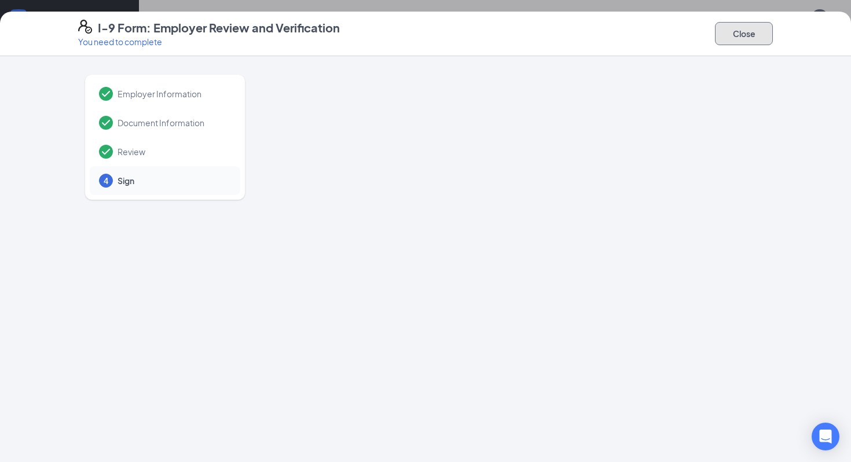
click at [734, 44] on button "Close" at bounding box center [744, 33] width 58 height 23
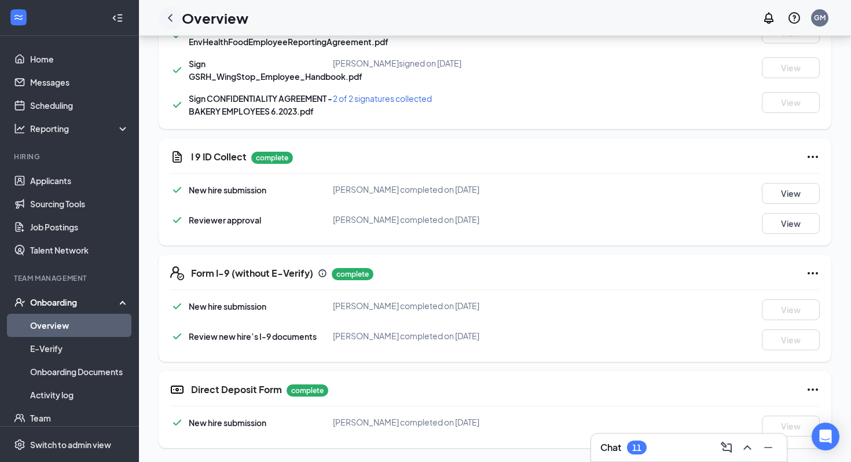
click at [176, 21] on icon "ChevronLeft" at bounding box center [170, 18] width 14 height 14
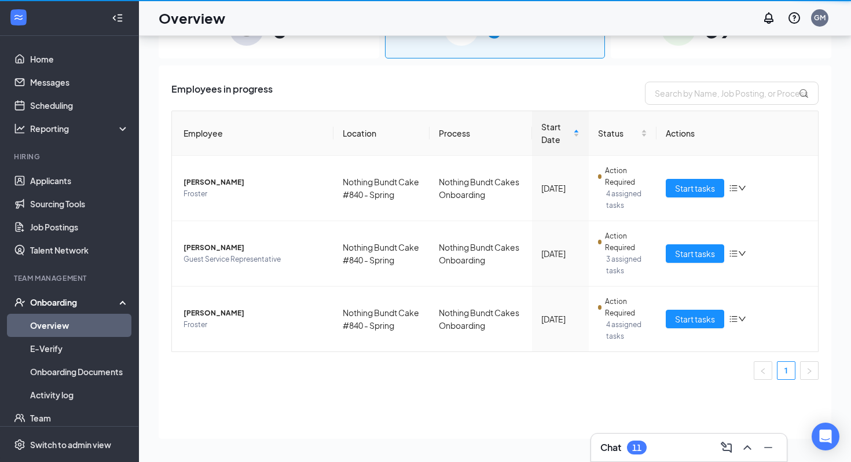
scroll to position [52, 0]
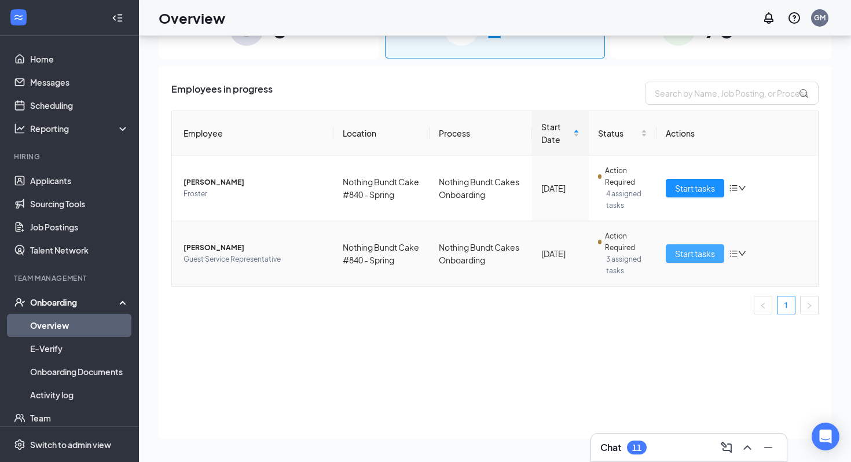
click at [682, 257] on span "Start tasks" at bounding box center [695, 253] width 40 height 13
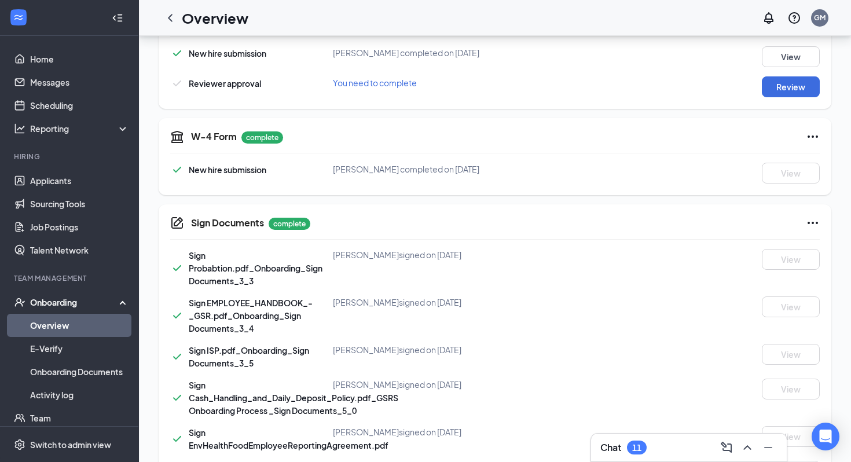
scroll to position [257, 0]
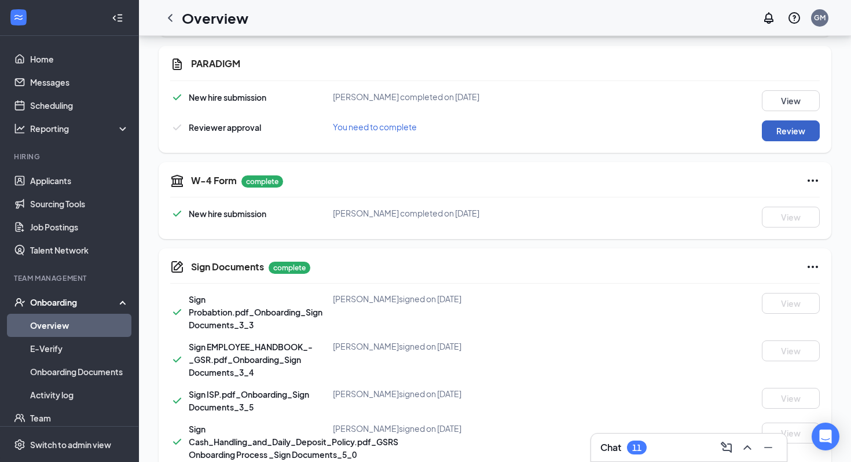
click at [796, 137] on button "Review" at bounding box center [791, 130] width 58 height 21
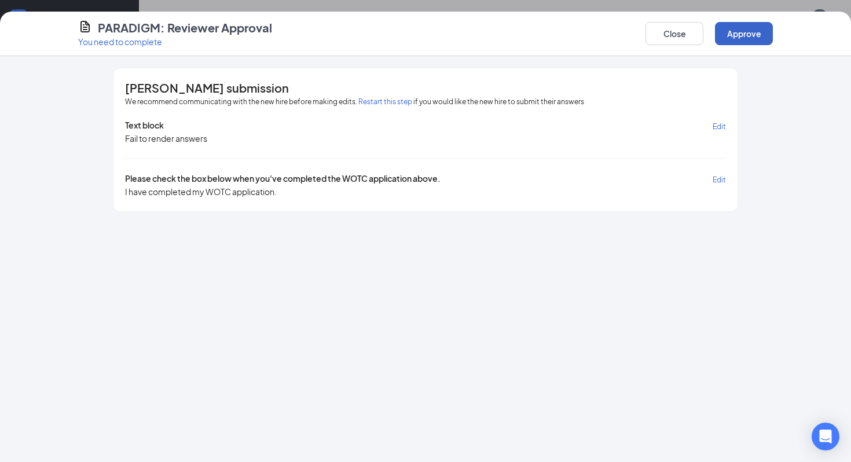
click at [750, 38] on button "Approve" at bounding box center [744, 33] width 58 height 23
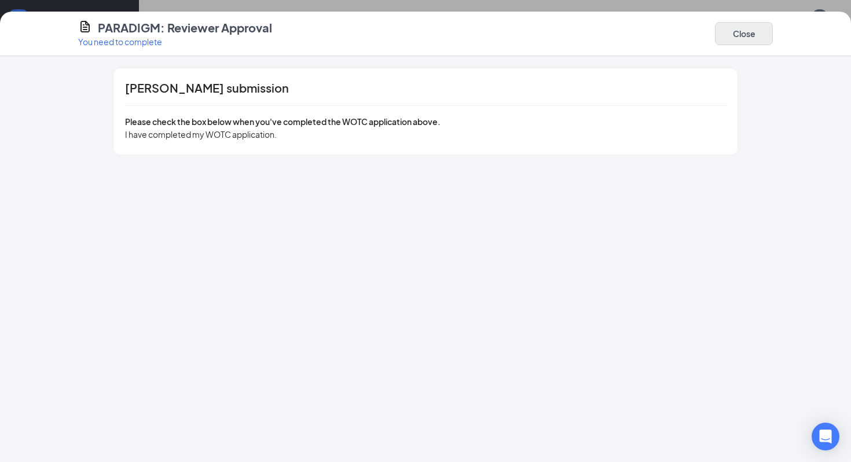
click at [693, 30] on div "PARADIGM: Reviewer Approval You need to complete Close" at bounding box center [425, 34] width 741 height 28
click at [753, 30] on button "Close" at bounding box center [744, 33] width 58 height 23
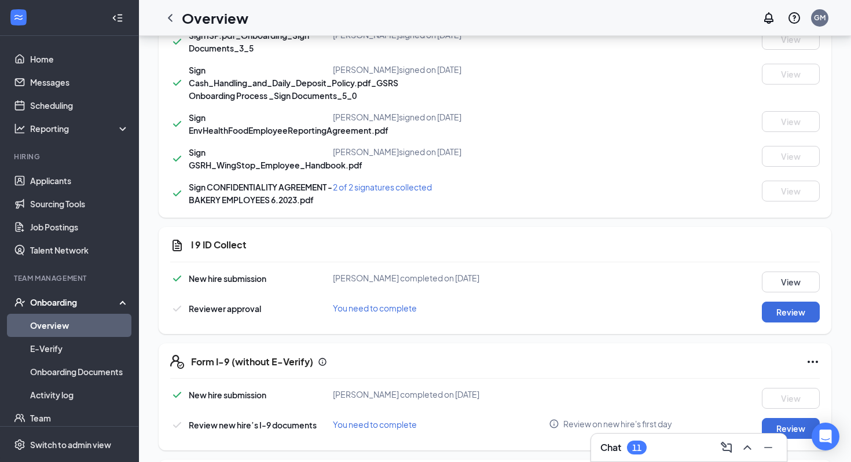
scroll to position [704, 0]
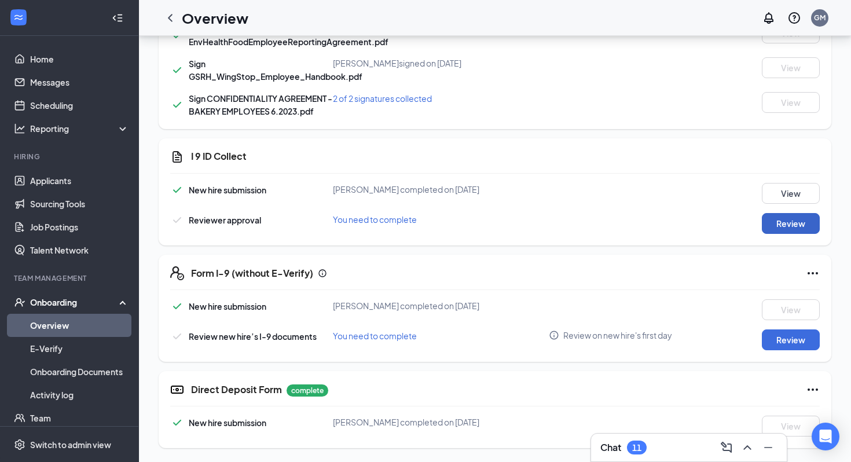
click at [786, 227] on button "Review" at bounding box center [791, 223] width 58 height 21
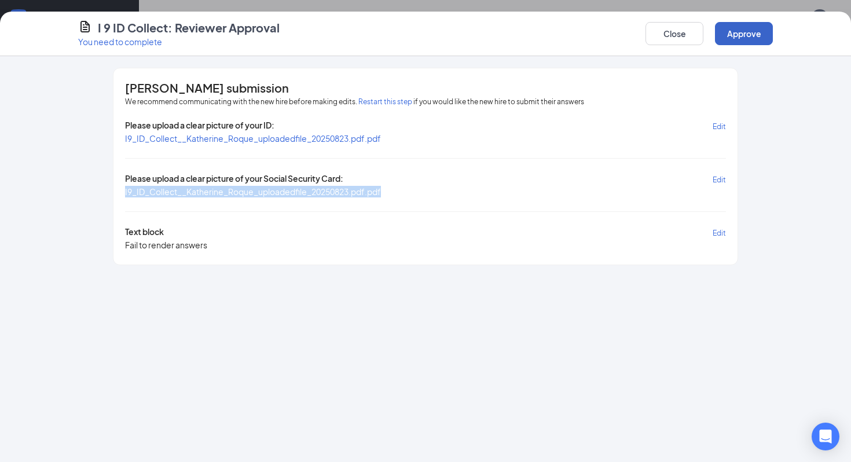
click at [754, 35] on button "Approve" at bounding box center [744, 33] width 58 height 23
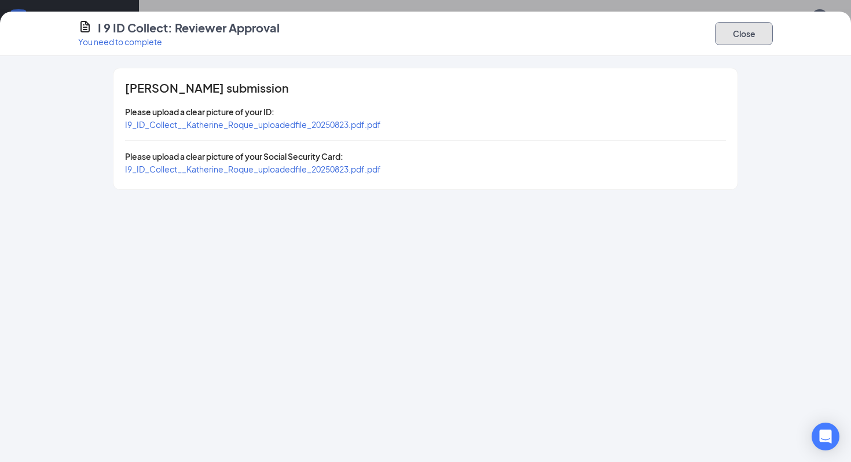
click at [757, 34] on button "Close" at bounding box center [744, 33] width 58 height 23
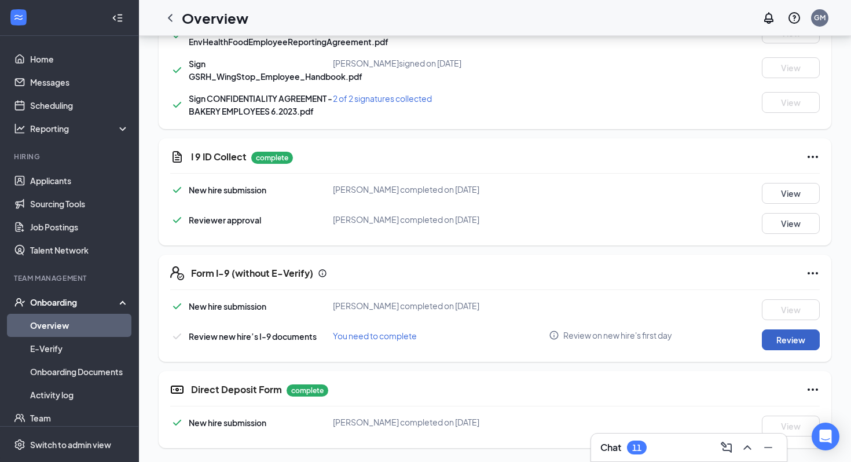
click at [791, 342] on button "Review" at bounding box center [791, 340] width 58 height 21
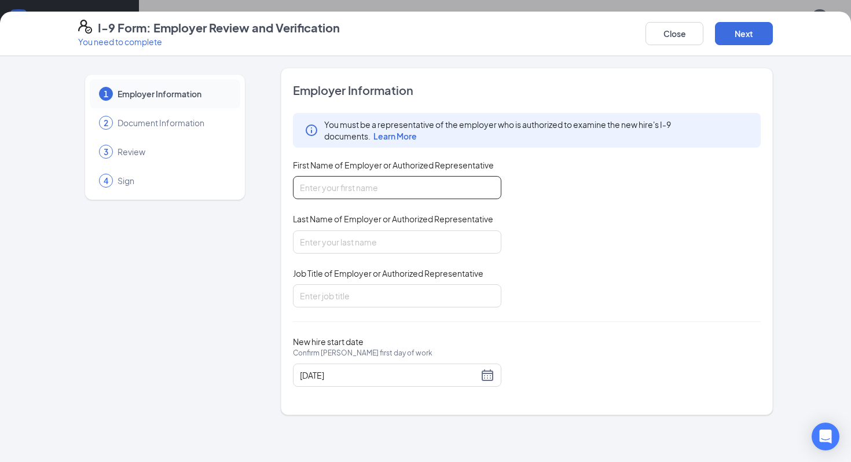
click at [412, 192] on input "First Name of Employer or Authorized Representative" at bounding box center [397, 187] width 209 height 23
type input "[PERSON_NAME]"
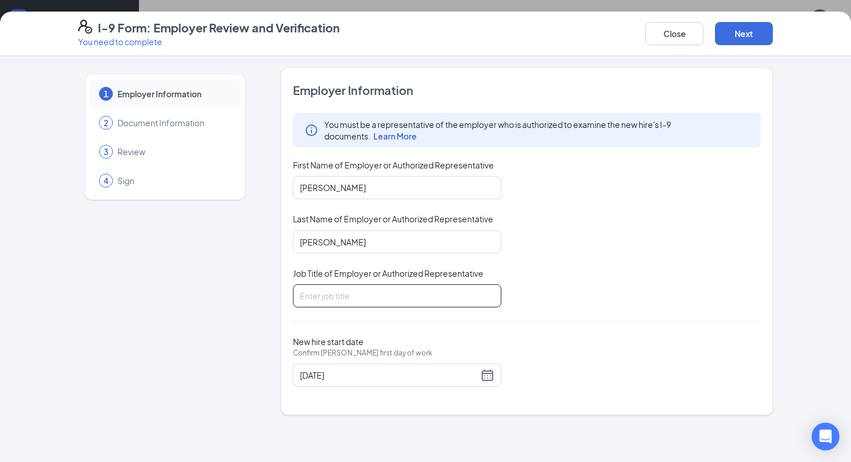
click at [376, 295] on input "Job Title of Employer or Authorized Representative" at bounding box center [397, 295] width 209 height 23
type input "DO"
click at [744, 24] on button "Next" at bounding box center [744, 33] width 58 height 23
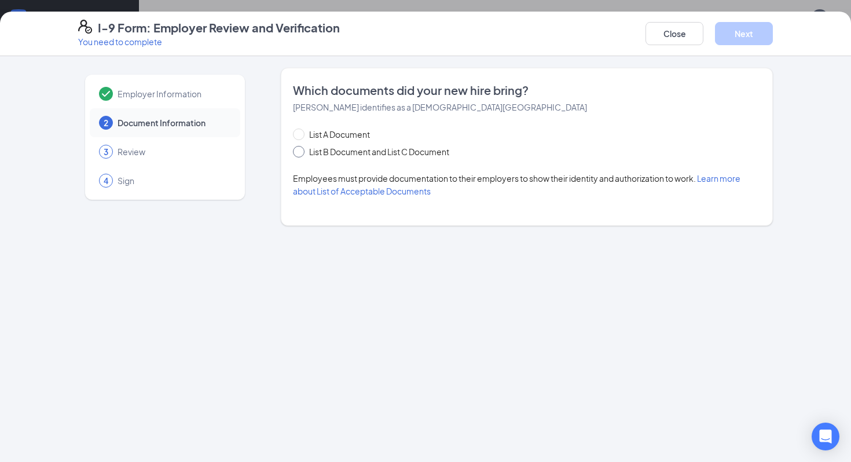
click at [335, 151] on span "List B Document and List C Document" at bounding box center [379, 151] width 149 height 13
click at [301, 151] on input "List B Document and List C Document" at bounding box center [297, 150] width 8 height 8
radio input "true"
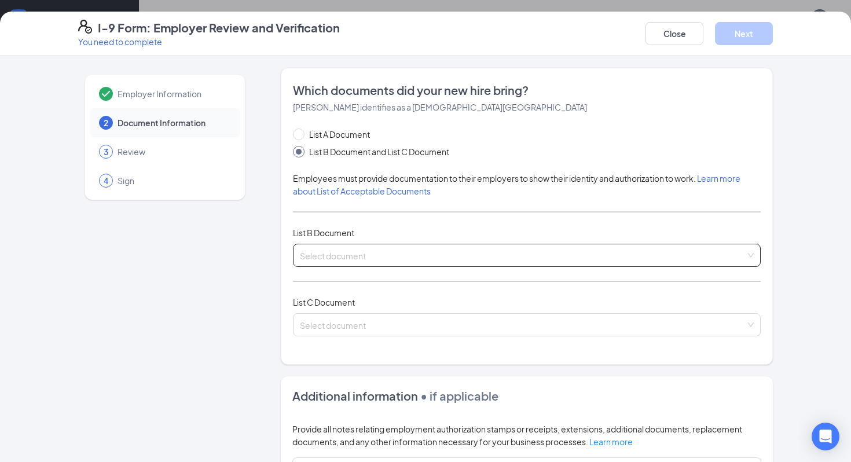
click at [318, 253] on input "search" at bounding box center [523, 252] width 446 height 17
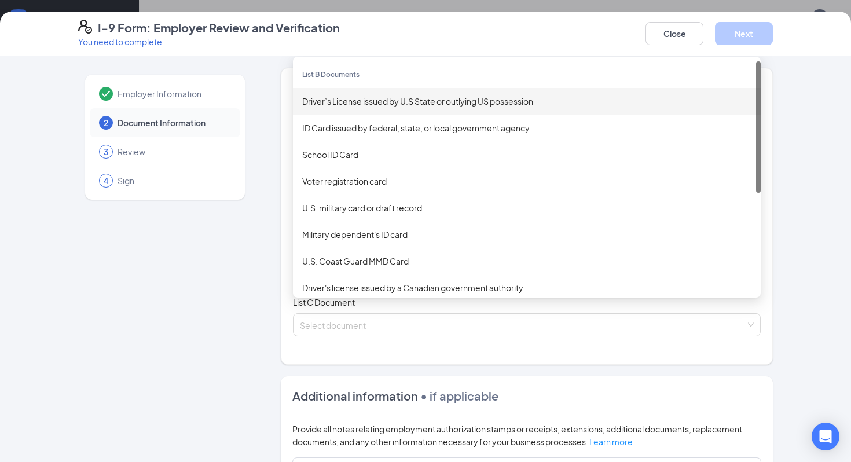
click at [394, 96] on div "Driver’s License issued by U.S State or outlying US possession" at bounding box center [526, 101] width 449 height 13
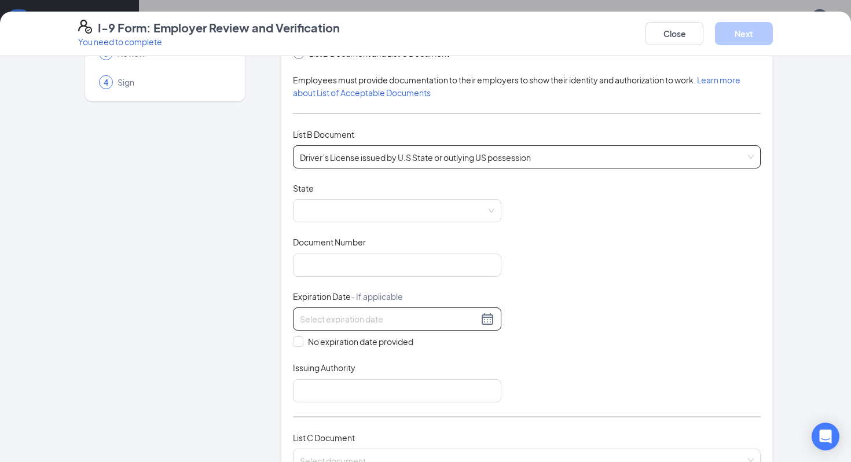
scroll to position [118, 0]
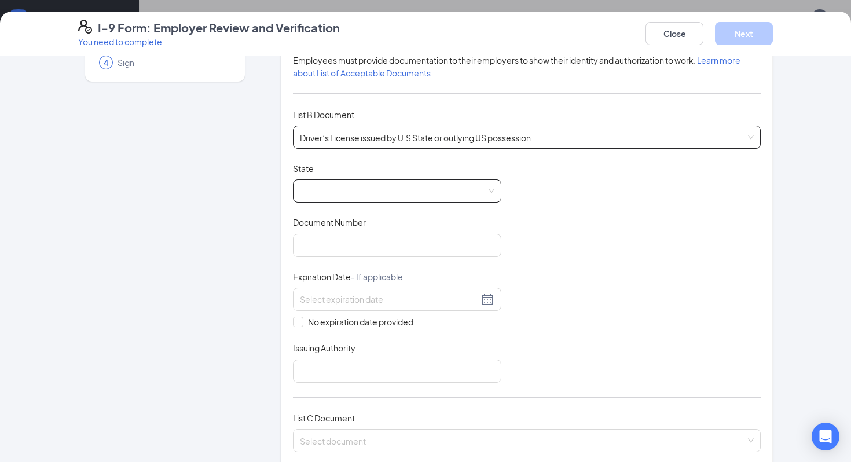
click at [436, 181] on span at bounding box center [397, 191] width 195 height 22
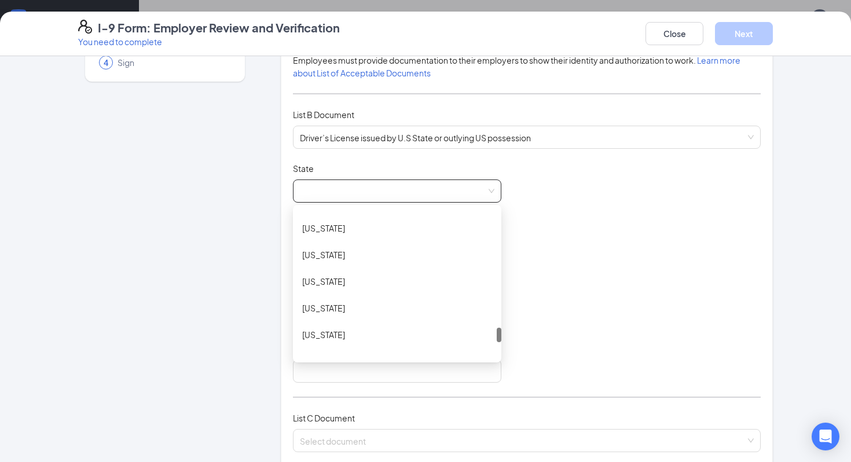
scroll to position [1186, 0]
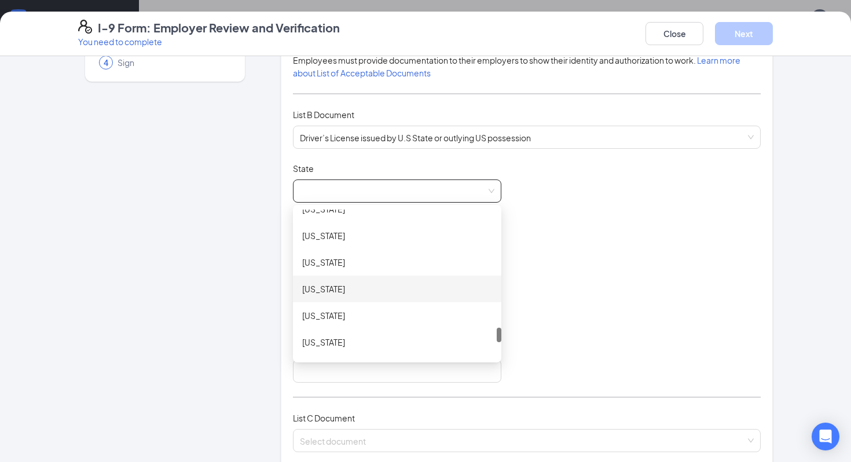
click at [375, 288] on div "[US_STATE]" at bounding box center [397, 289] width 190 height 13
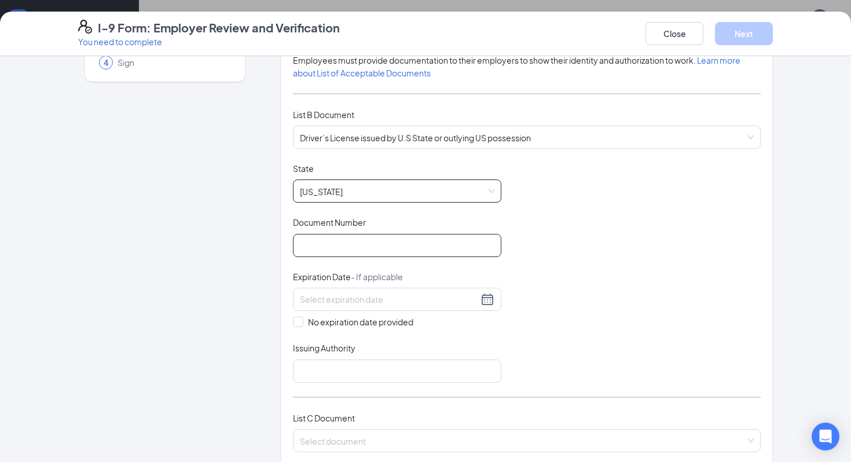
click at [338, 240] on input "Document Number" at bounding box center [397, 245] width 209 height 23
type input "50259945"
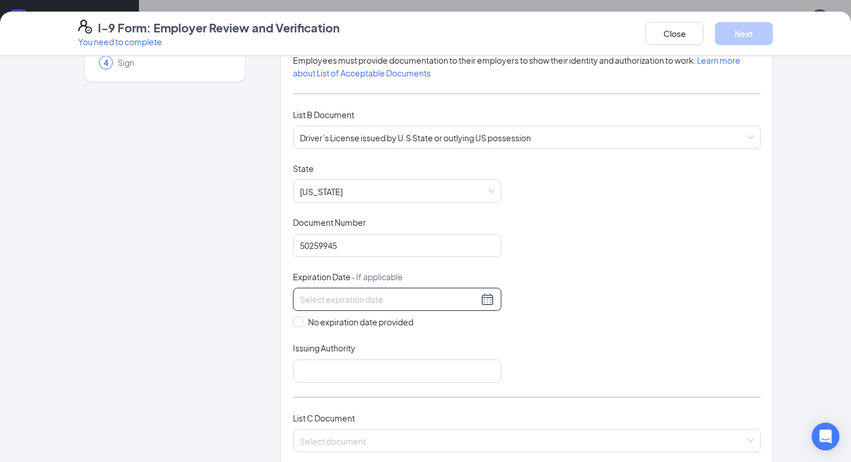
click at [483, 299] on div at bounding box center [397, 299] width 195 height 14
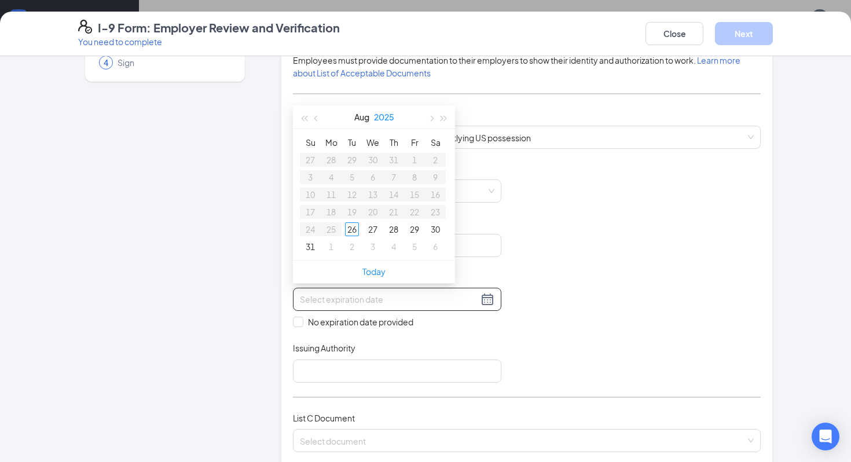
click at [389, 119] on button "2025" at bounding box center [384, 116] width 20 height 23
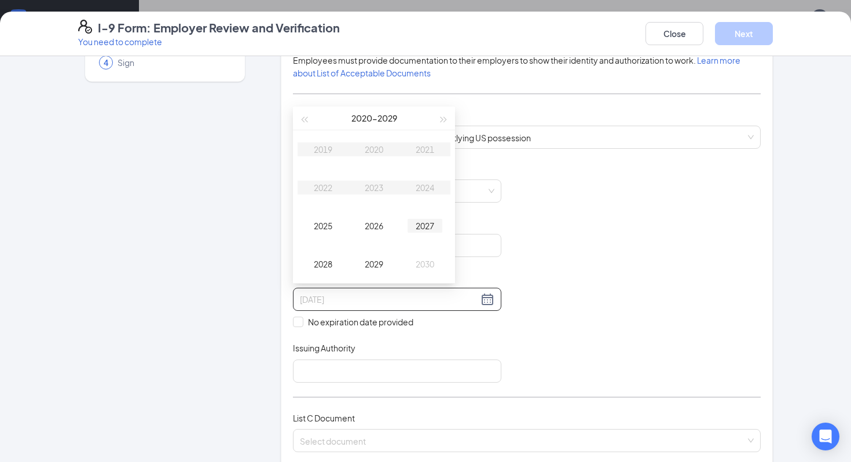
type input "[DATE]"
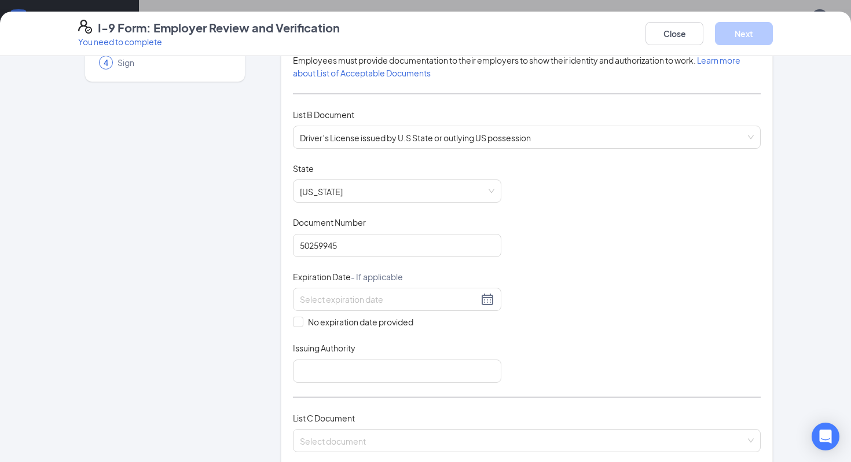
click at [568, 275] on div "Document Title Driver’s License issued by U.S State or outlying US possession S…" at bounding box center [527, 273] width 468 height 220
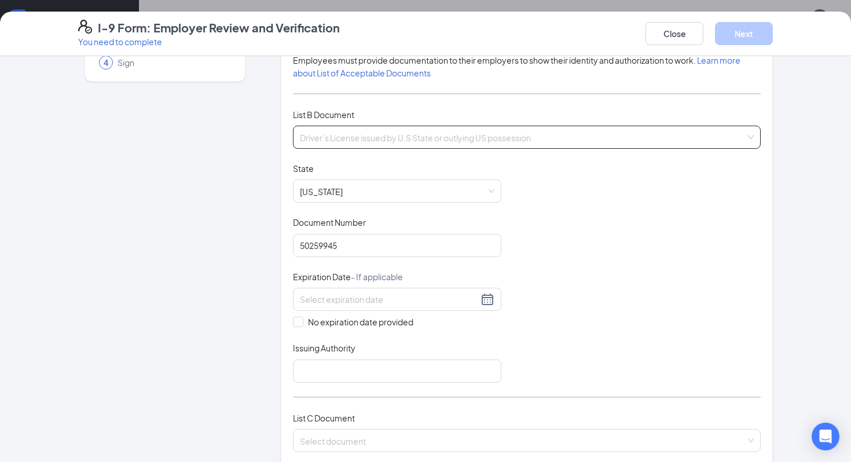
click at [458, 144] on span "Driver’s License issued by U.S State or outlying US possession" at bounding box center [527, 137] width 454 height 22
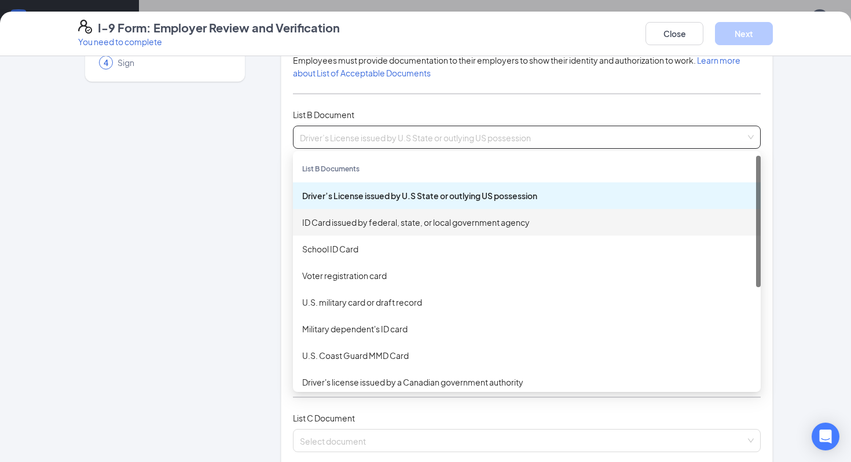
click at [442, 222] on div "ID Card issued by federal, state, or local government agency" at bounding box center [526, 222] width 449 height 13
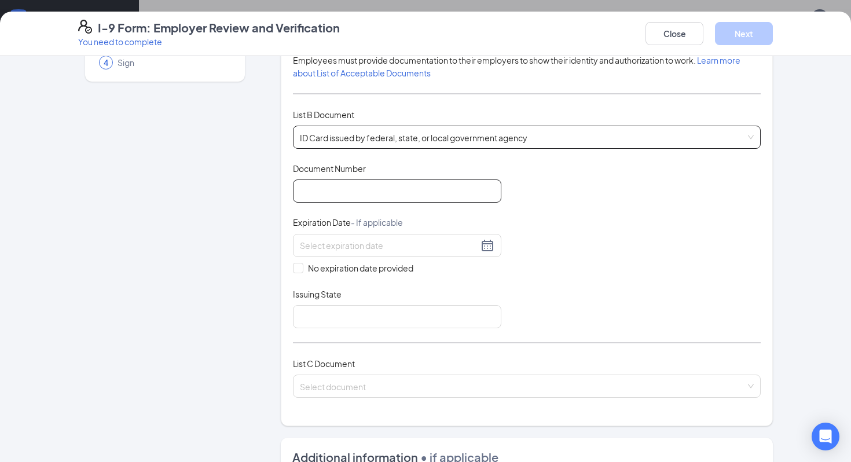
click at [400, 190] on input "Document Number" at bounding box center [397, 191] width 209 height 23
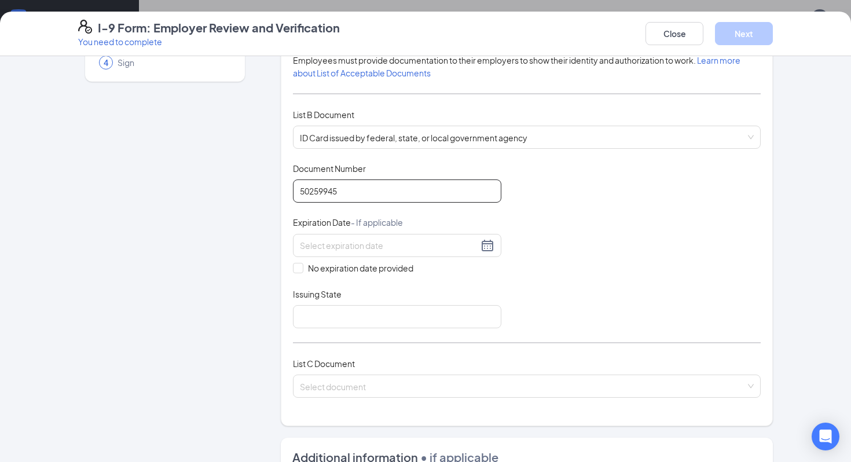
type input "50259945"
click at [488, 248] on div at bounding box center [397, 246] width 195 height 14
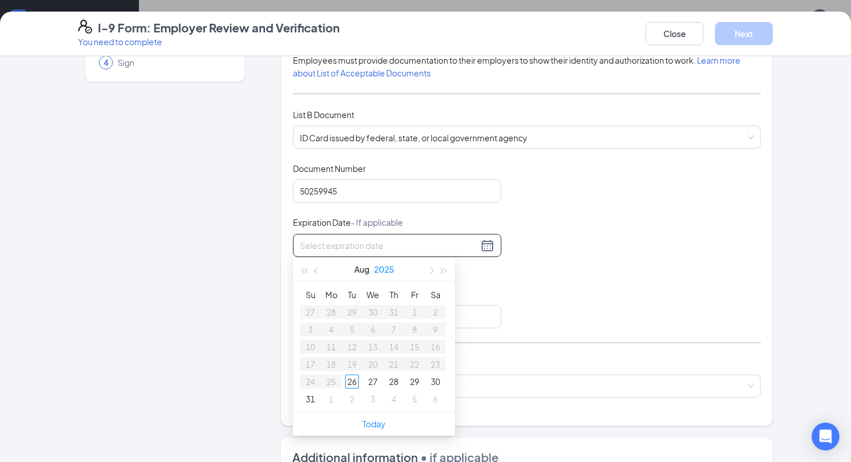
click at [382, 272] on button "2025" at bounding box center [384, 269] width 20 height 23
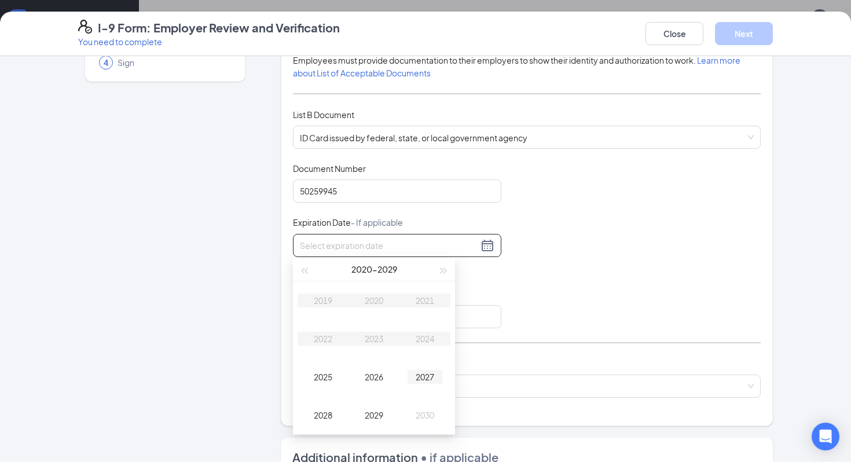
type input "[DATE]"
click at [418, 420] on div "2030" at bounding box center [425, 415] width 35 height 14
type input "[DATE]"
click at [379, 271] on button "2030" at bounding box center [384, 269] width 21 height 23
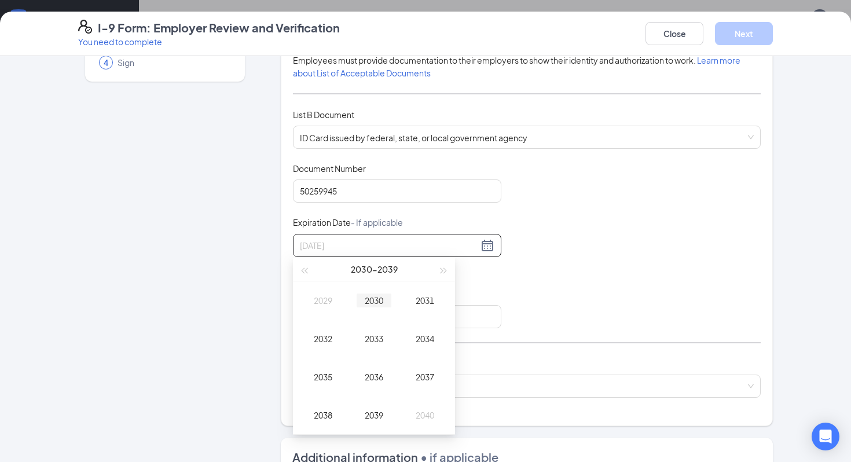
type input "[DATE]"
click at [382, 299] on div "2030" at bounding box center [374, 301] width 35 height 14
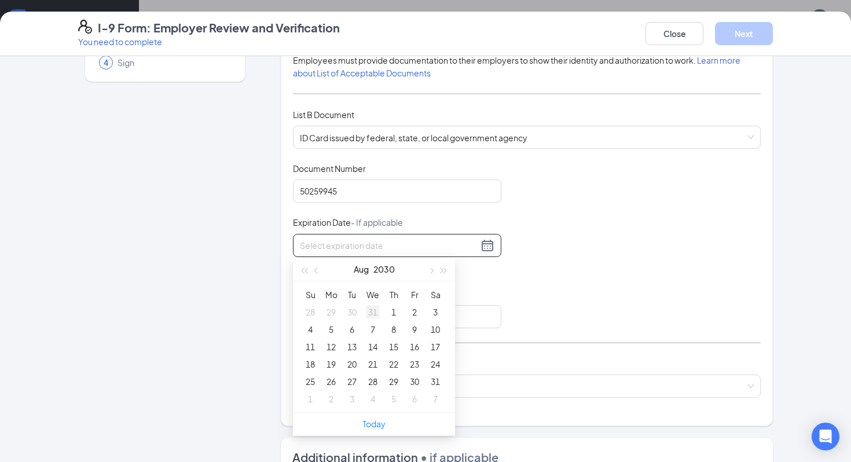
type input "[DATE]"
click at [381, 270] on button "2030" at bounding box center [384, 269] width 21 height 23
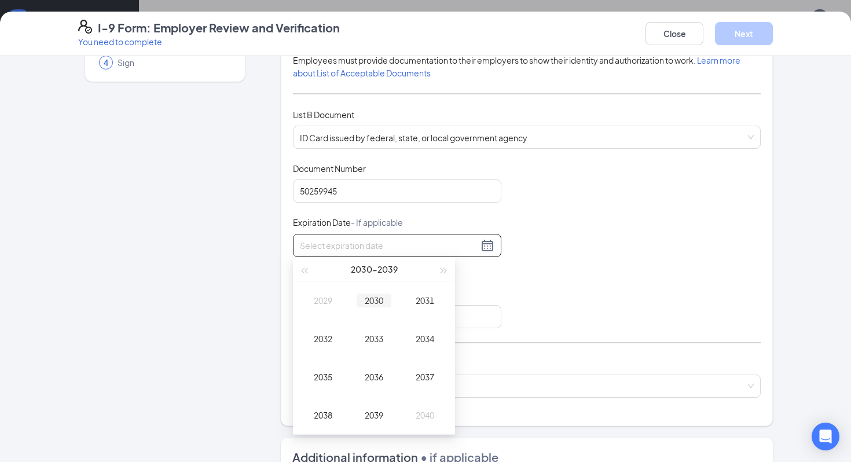
type input "[DATE]"
click at [374, 298] on div "2030" at bounding box center [374, 301] width 35 height 14
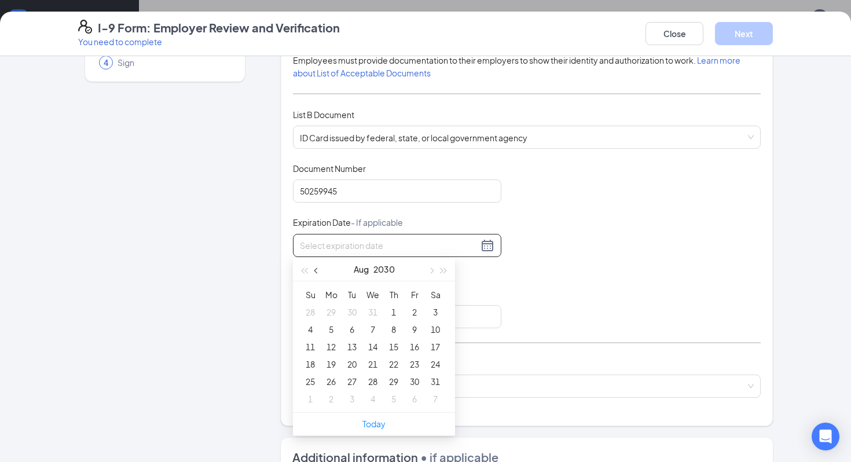
click at [319, 272] on button "button" at bounding box center [316, 269] width 13 height 23
type input "[DATE]"
click at [387, 345] on div "16" at bounding box center [394, 347] width 14 height 14
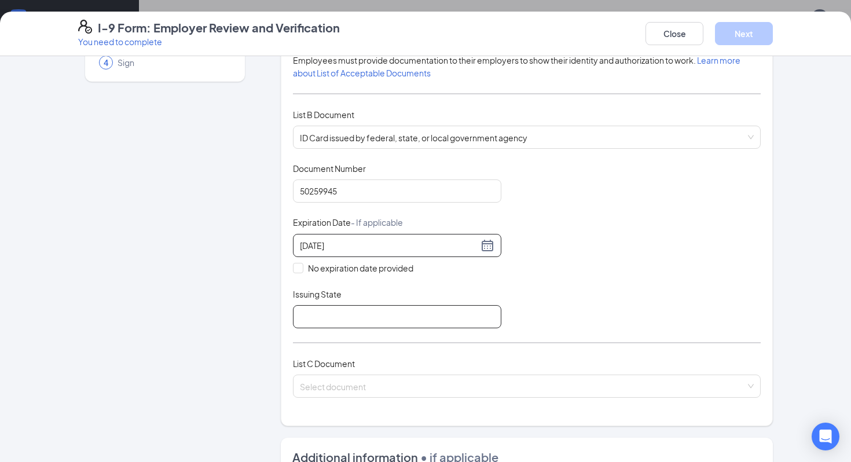
click at [444, 308] on input "Issuing State" at bounding box center [397, 316] width 209 height 23
type input "[GEOGRAPHIC_DATA]"
click at [403, 381] on input "search" at bounding box center [523, 383] width 446 height 17
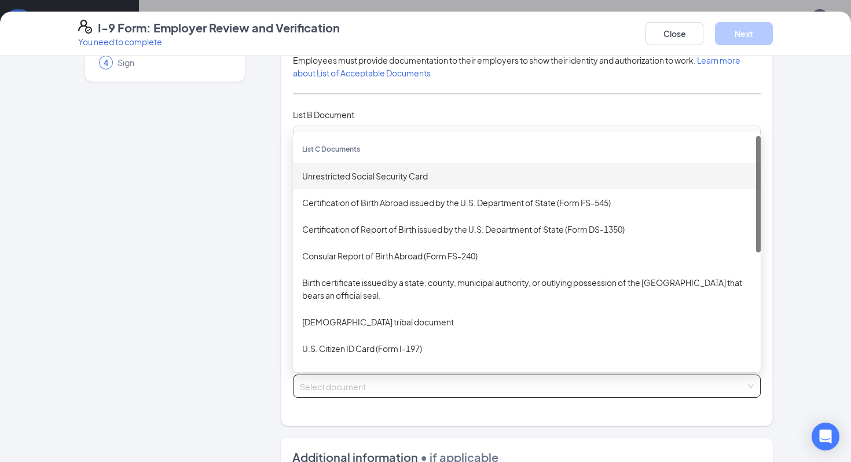
click at [407, 184] on div "Unrestricted Social Security Card" at bounding box center [527, 176] width 468 height 27
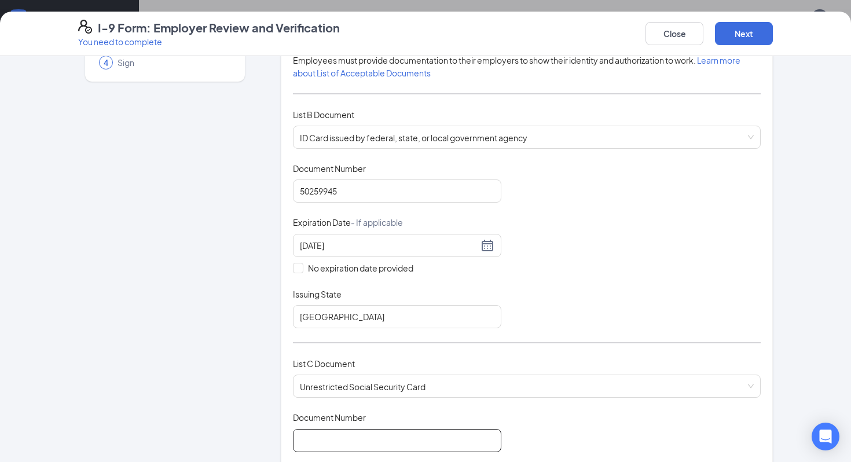
click at [362, 431] on input "Document Number" at bounding box center [397, 440] width 209 height 23
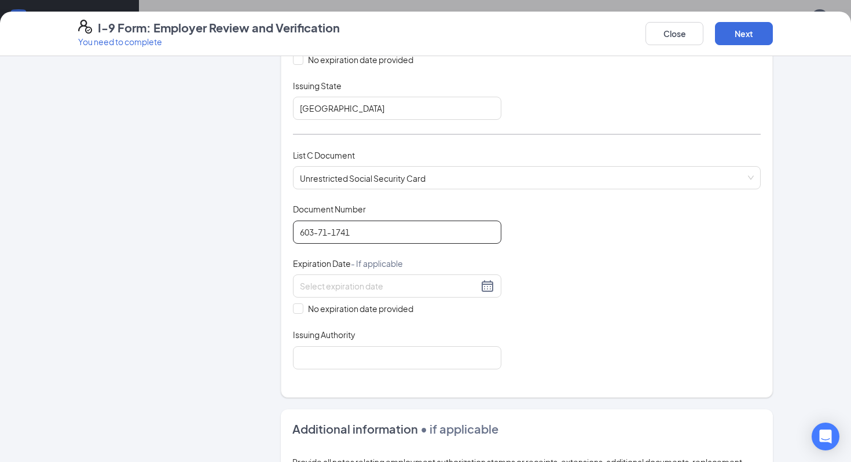
scroll to position [417, 0]
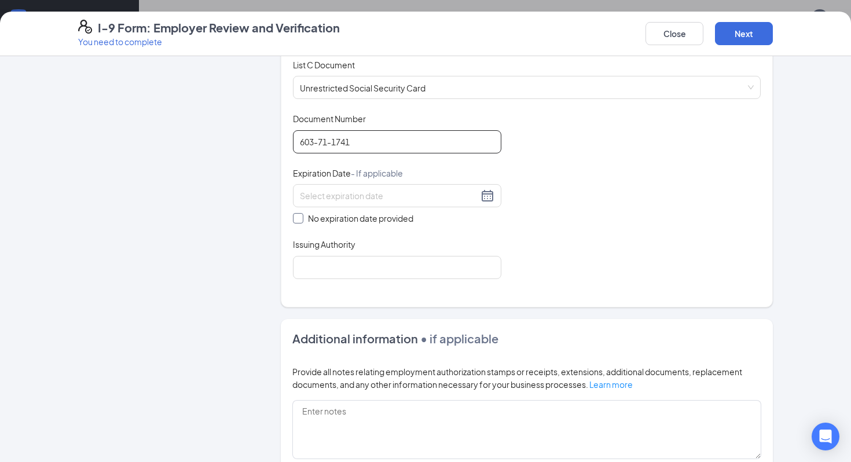
type input "603-71-1741"
click at [389, 220] on span "No expiration date provided" at bounding box center [360, 218] width 115 height 13
click at [301, 220] on input "No expiration date provided" at bounding box center [297, 217] width 8 height 8
checkbox input "true"
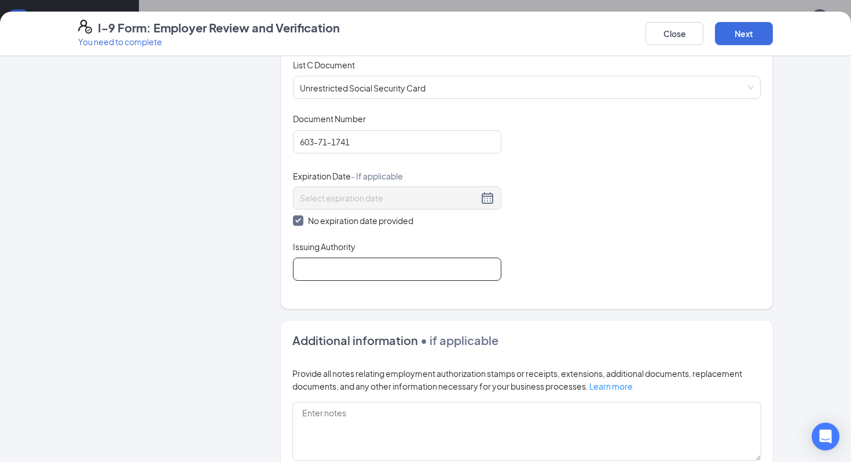
click at [361, 270] on input "Issuing Authority" at bounding box center [397, 269] width 209 height 23
type input "U.S Government"
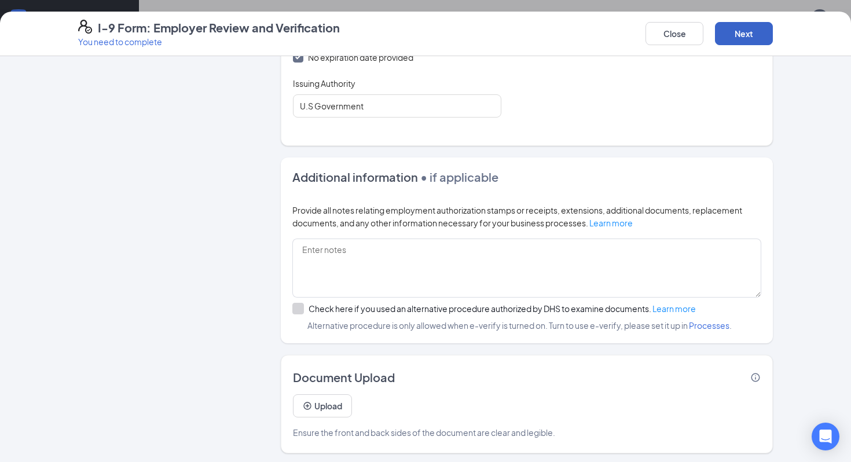
click at [752, 34] on button "Next" at bounding box center [744, 33] width 58 height 23
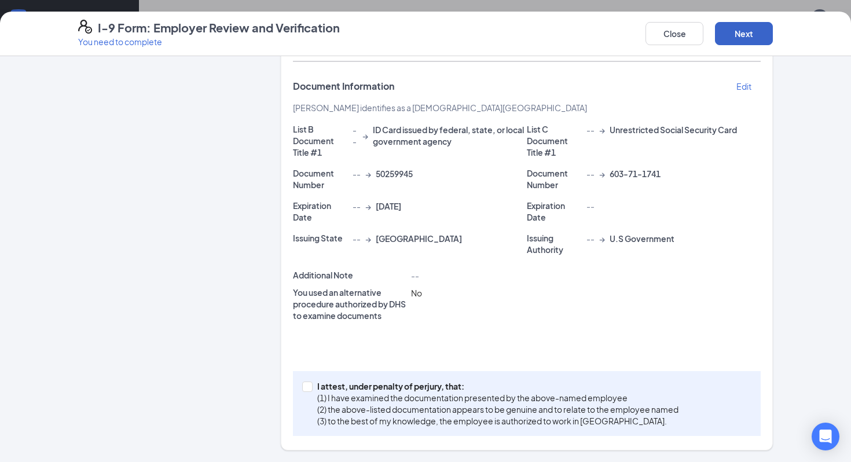
scroll to position [193, 0]
click at [514, 423] on p "(3) to the best of my knowledge, the employee is authorized to work in [GEOGRAP…" at bounding box center [497, 422] width 361 height 12
click at [310, 390] on input "I attest, under penalty of [PERSON_NAME], that: (1) I have examined the documen…" at bounding box center [306, 386] width 8 height 8
checkbox input "true"
click at [753, 42] on button "Next" at bounding box center [744, 33] width 58 height 23
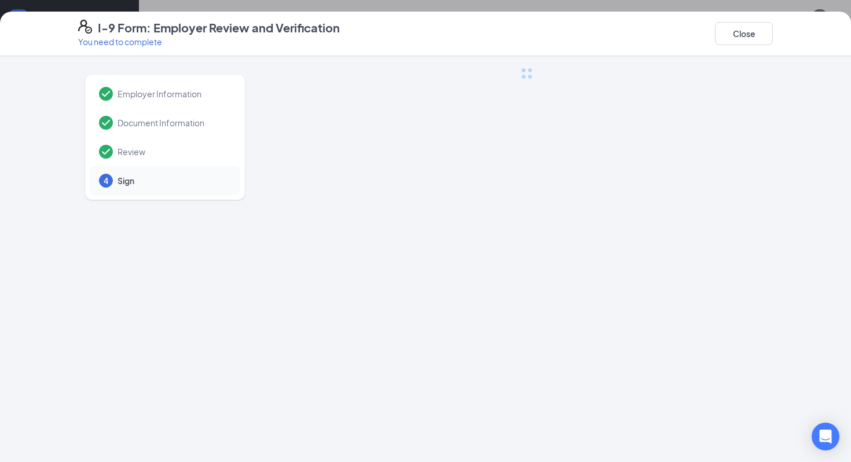
scroll to position [0, 0]
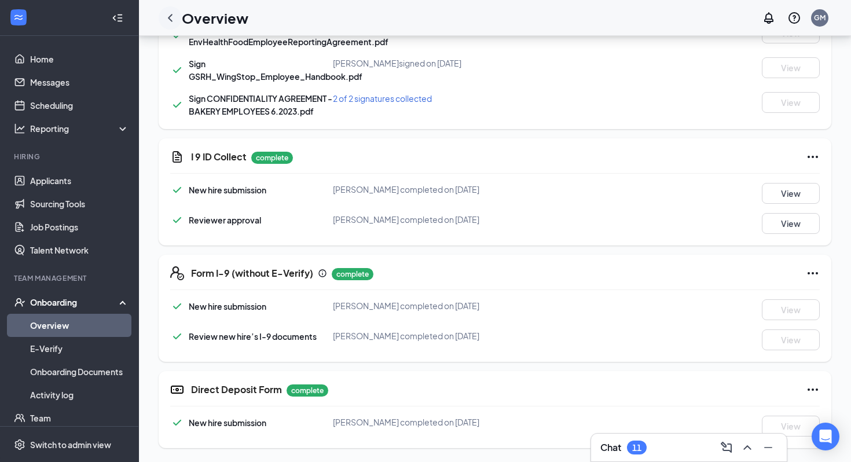
click at [170, 19] on icon "ChevronLeft" at bounding box center [170, 18] width 5 height 8
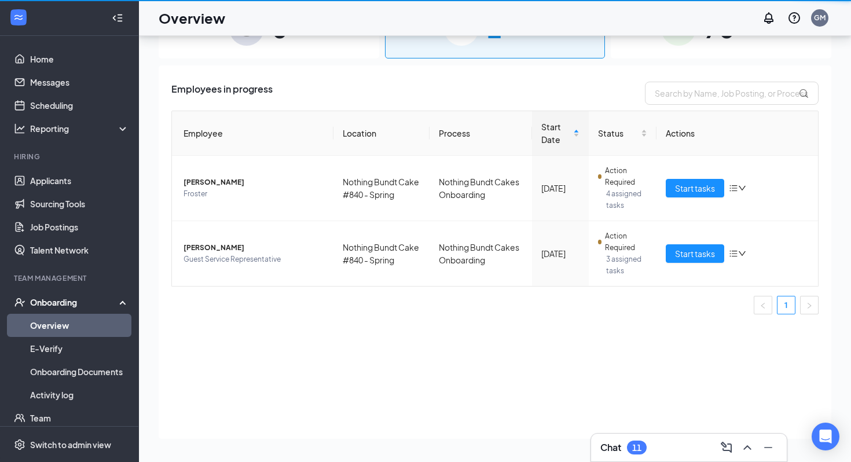
scroll to position [52, 0]
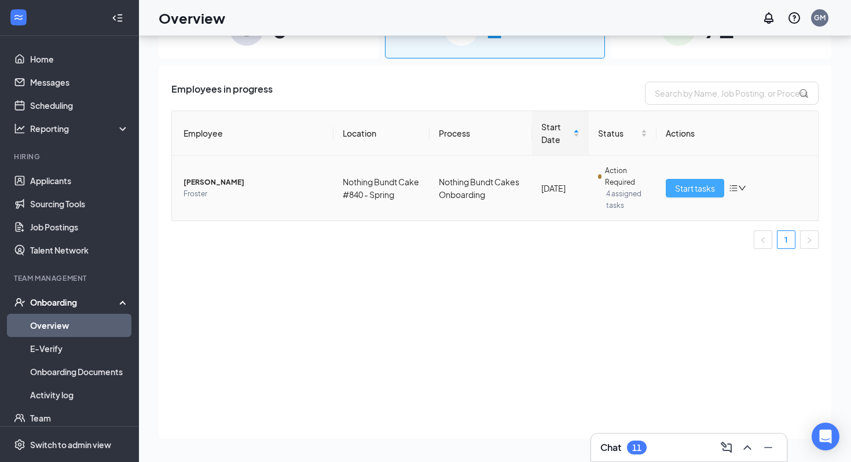
click at [695, 193] on span "Start tasks" at bounding box center [695, 188] width 40 height 13
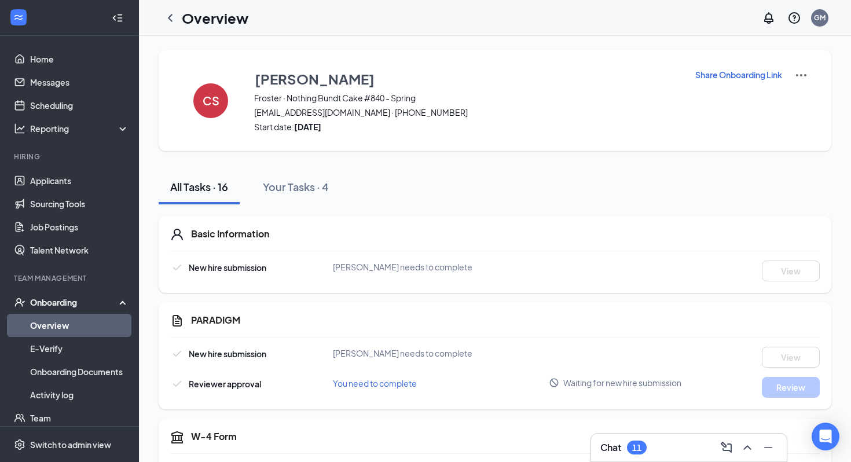
click at [716, 72] on p "Share Onboarding Link" at bounding box center [739, 75] width 87 height 12
type textarea "Hi [PERSON_NAME], This is a gentle reminder to complete your onboarding before …"
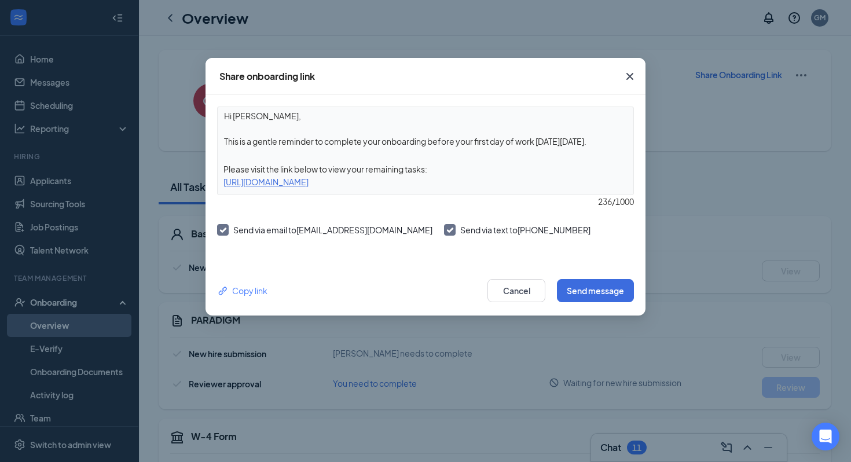
click at [542, 152] on div "Hi [PERSON_NAME], This is a gentle reminder to complete your onboarding before …" at bounding box center [425, 151] width 417 height 89
click at [532, 125] on textarea "Hi [PERSON_NAME], This is a gentle reminder to complete your onboarding before …" at bounding box center [426, 128] width 416 height 43
click at [584, 287] on button "Send message" at bounding box center [595, 290] width 77 height 23
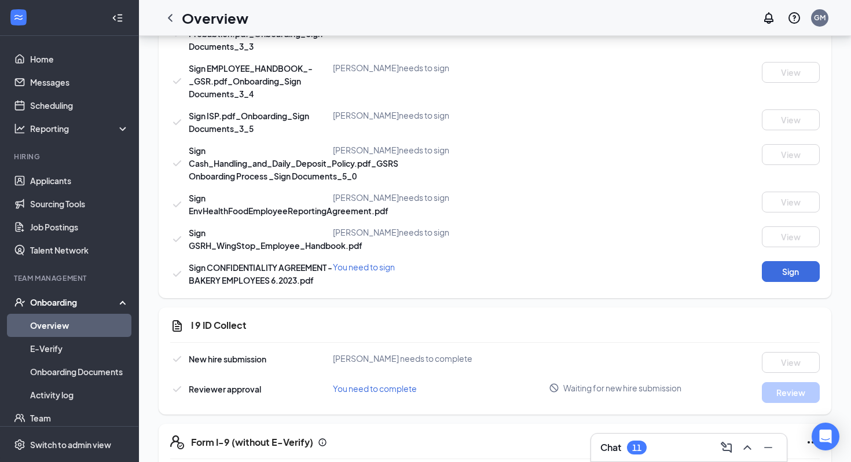
scroll to position [544, 0]
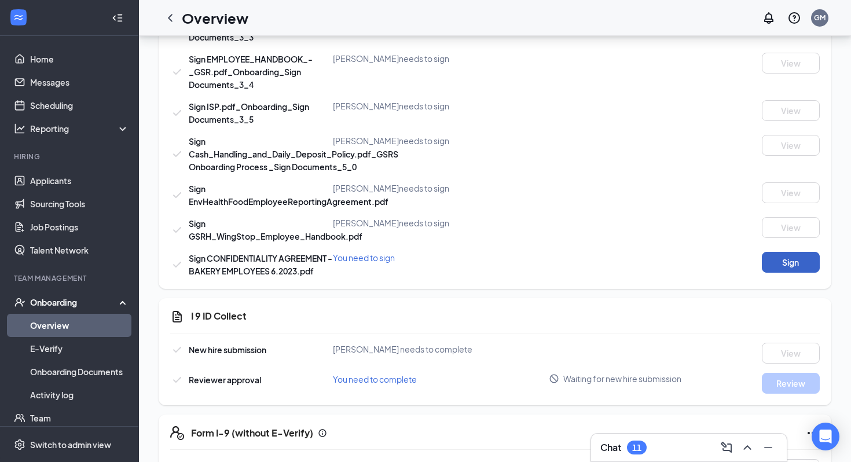
click at [771, 261] on button "Sign" at bounding box center [791, 262] width 58 height 21
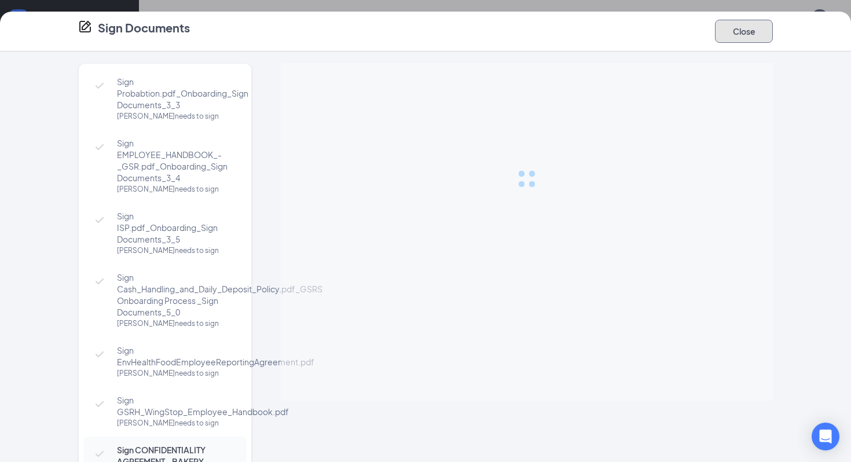
click at [732, 42] on button "Close" at bounding box center [744, 31] width 58 height 23
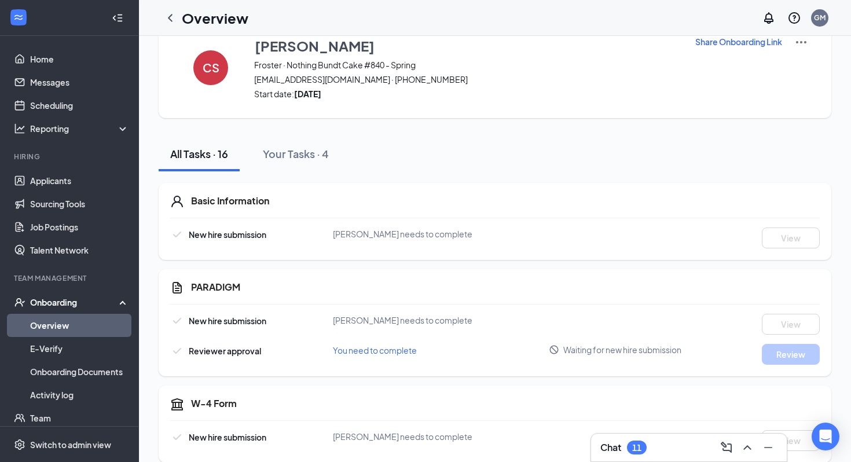
scroll to position [0, 0]
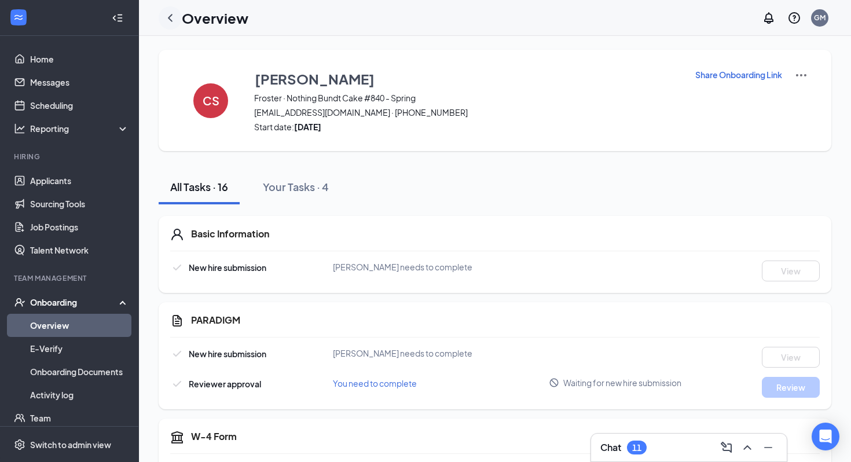
click at [173, 16] on icon "ChevronLeft" at bounding box center [170, 18] width 14 height 14
